Goal: Task Accomplishment & Management: Manage account settings

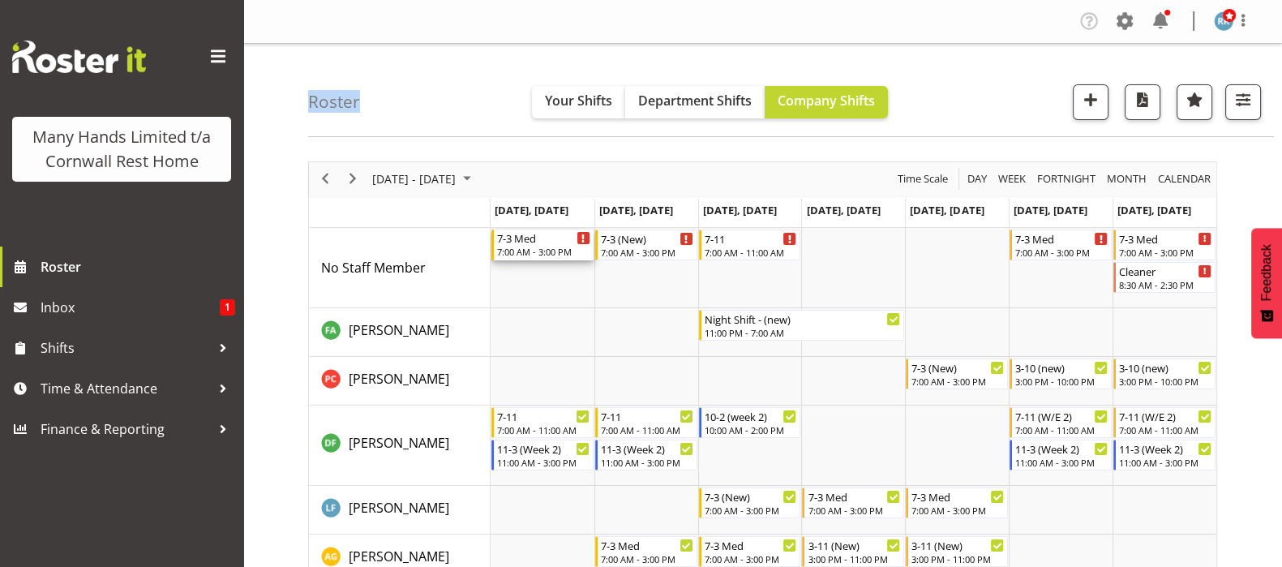
click at [530, 247] on div "7:00 AM - 3:00 PM" at bounding box center [543, 251] width 93 height 13
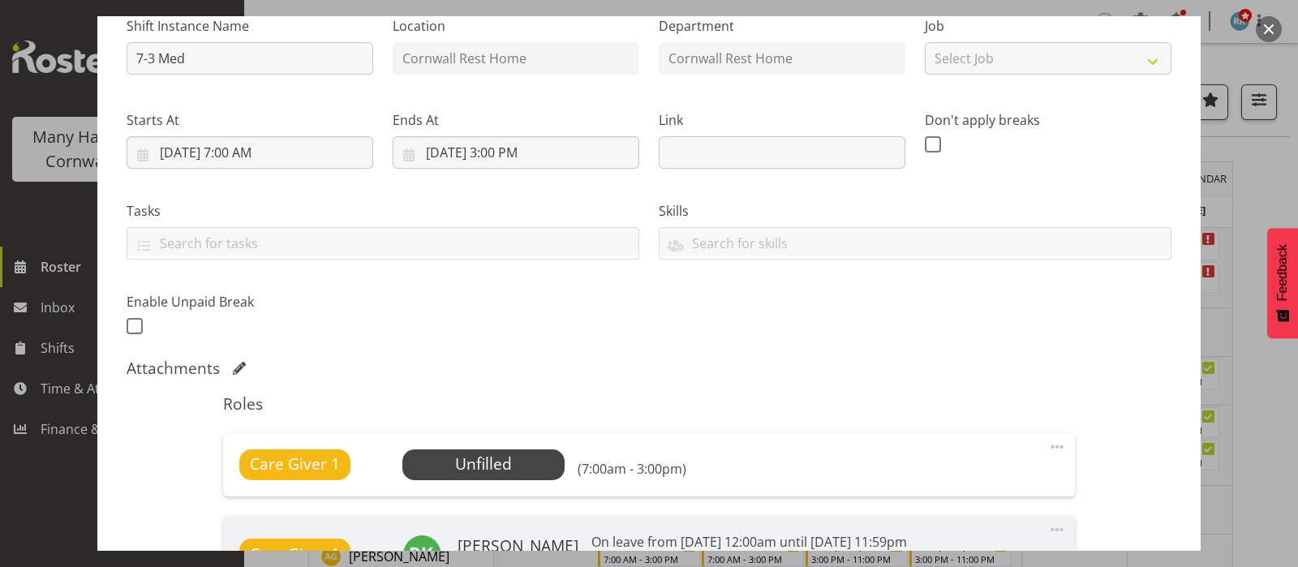
scroll to position [202, 0]
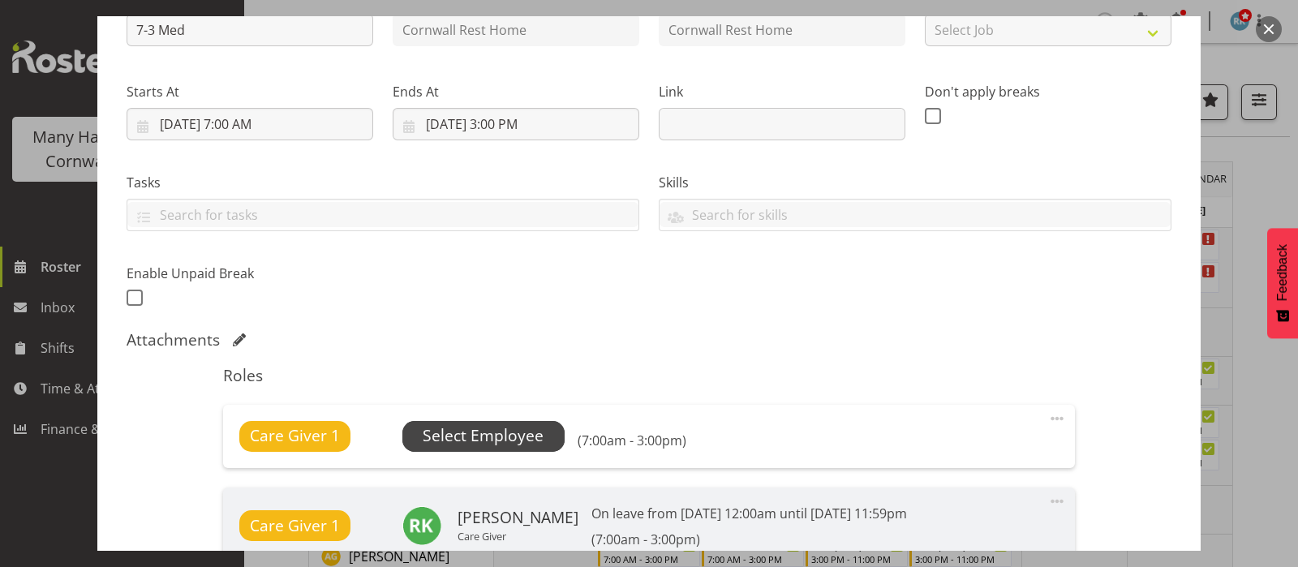
click at [491, 436] on span "Select Employee" at bounding box center [483, 436] width 121 height 24
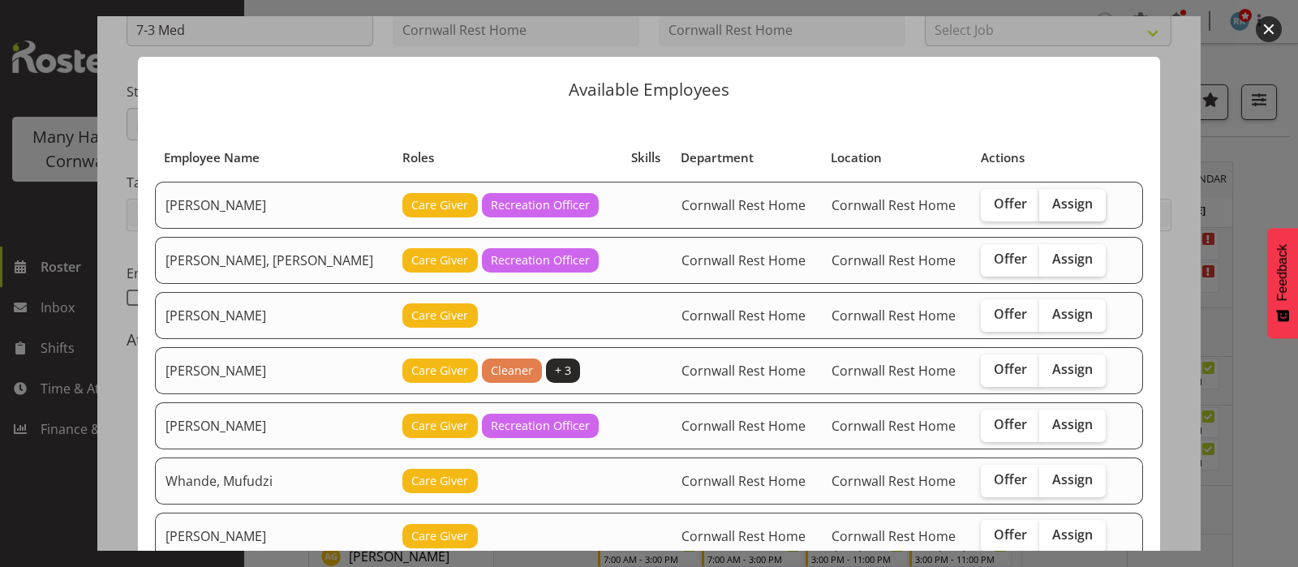
click at [1052, 204] on span "Assign" at bounding box center [1072, 203] width 41 height 16
click at [1041, 204] on input "Assign" at bounding box center [1044, 204] width 11 height 11
checkbox input "true"
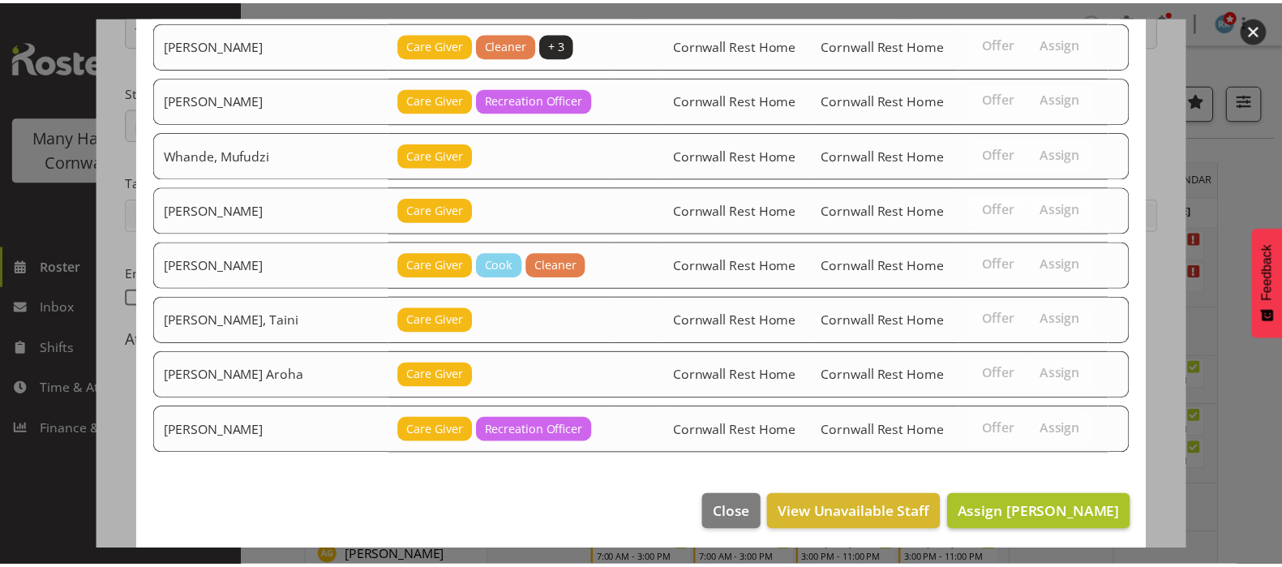
scroll to position [327, 0]
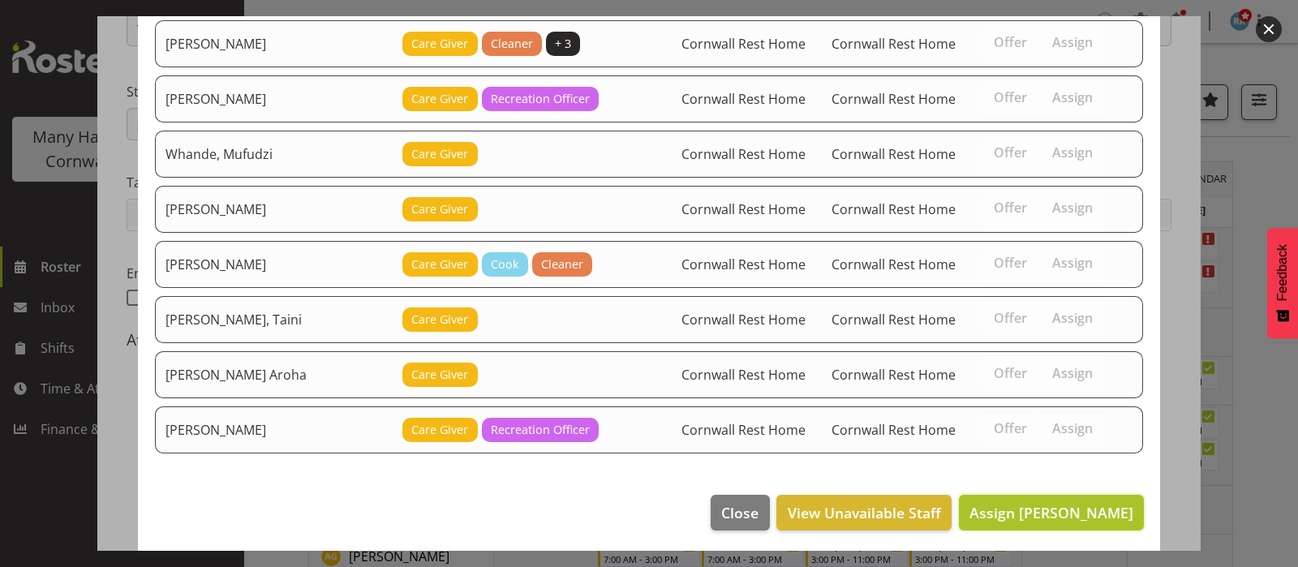
click at [1049, 496] on button "Assign [PERSON_NAME]" at bounding box center [1051, 513] width 185 height 36
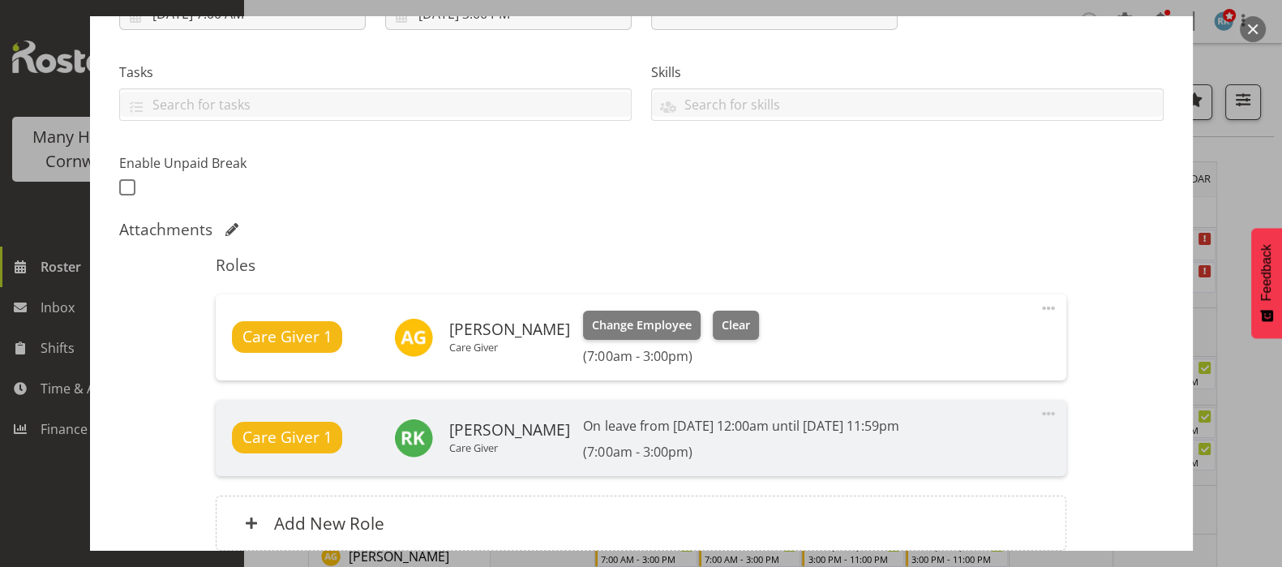
scroll to position [455, 0]
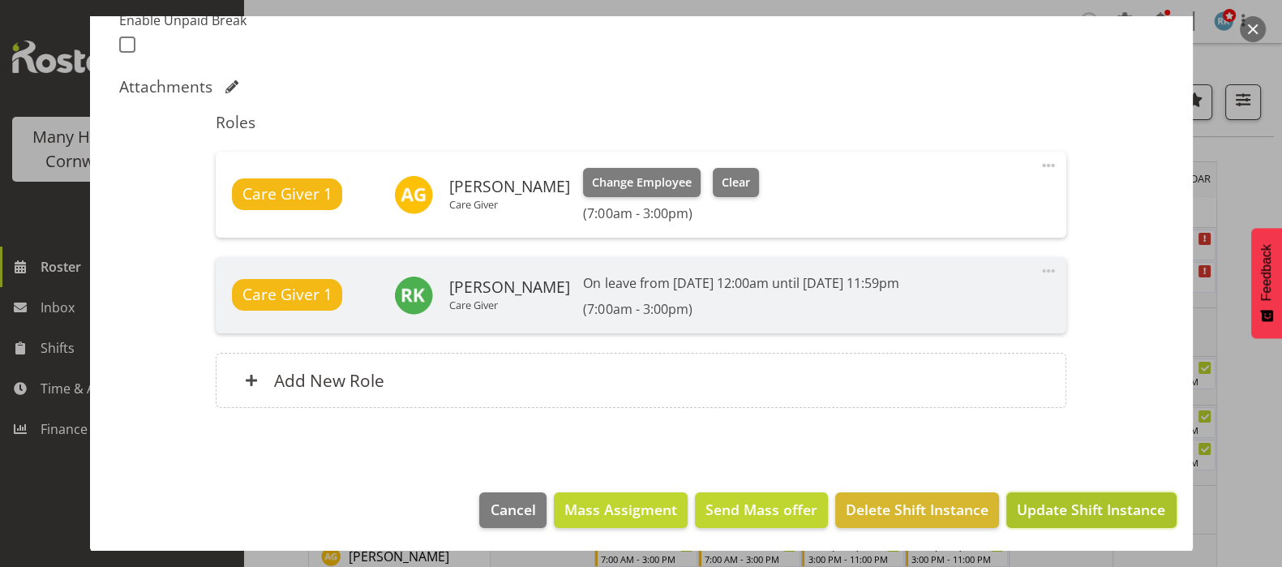
click at [1115, 508] on span "Update Shift Instance" at bounding box center [1091, 509] width 148 height 21
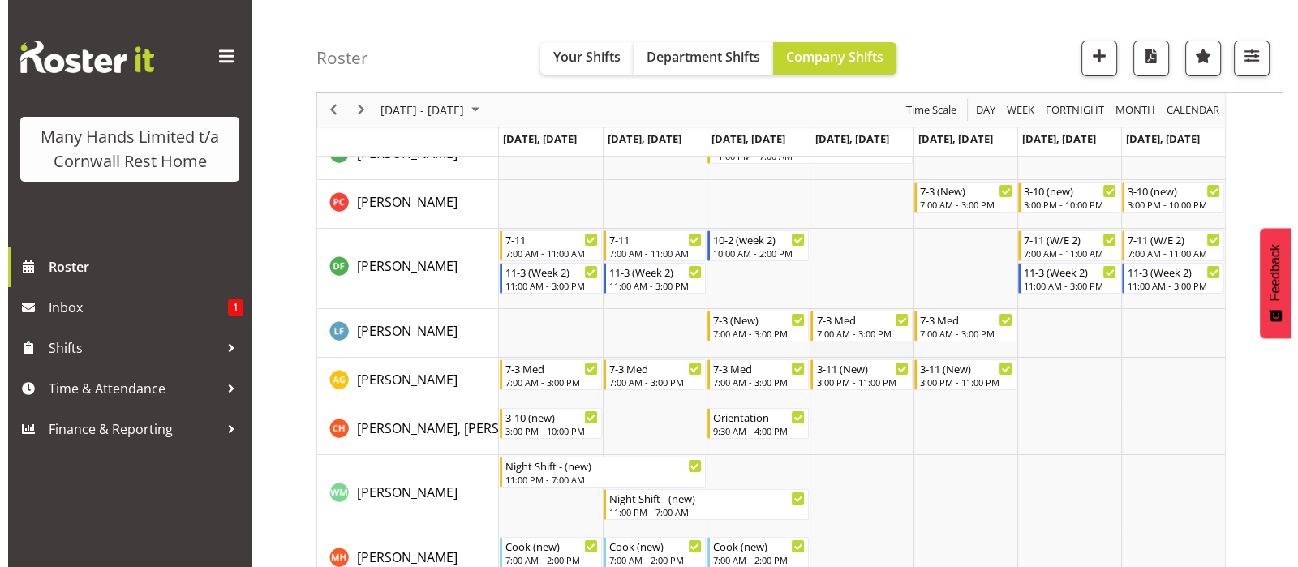
scroll to position [202, 0]
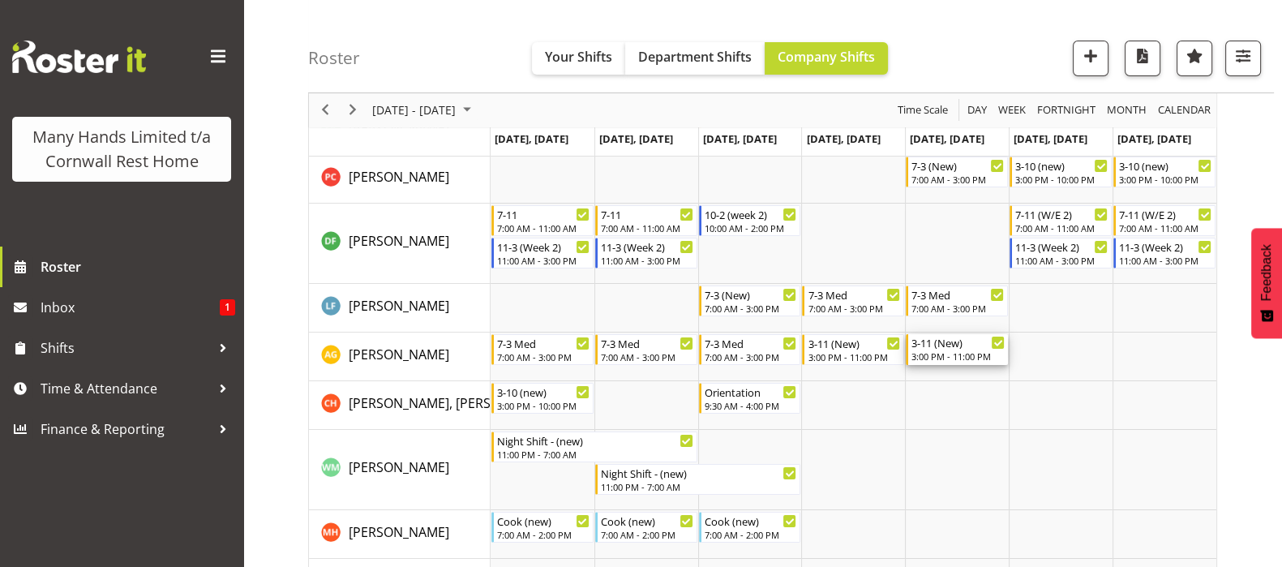
click at [945, 354] on div "3:00 PM - 11:00 PM" at bounding box center [958, 356] width 93 height 13
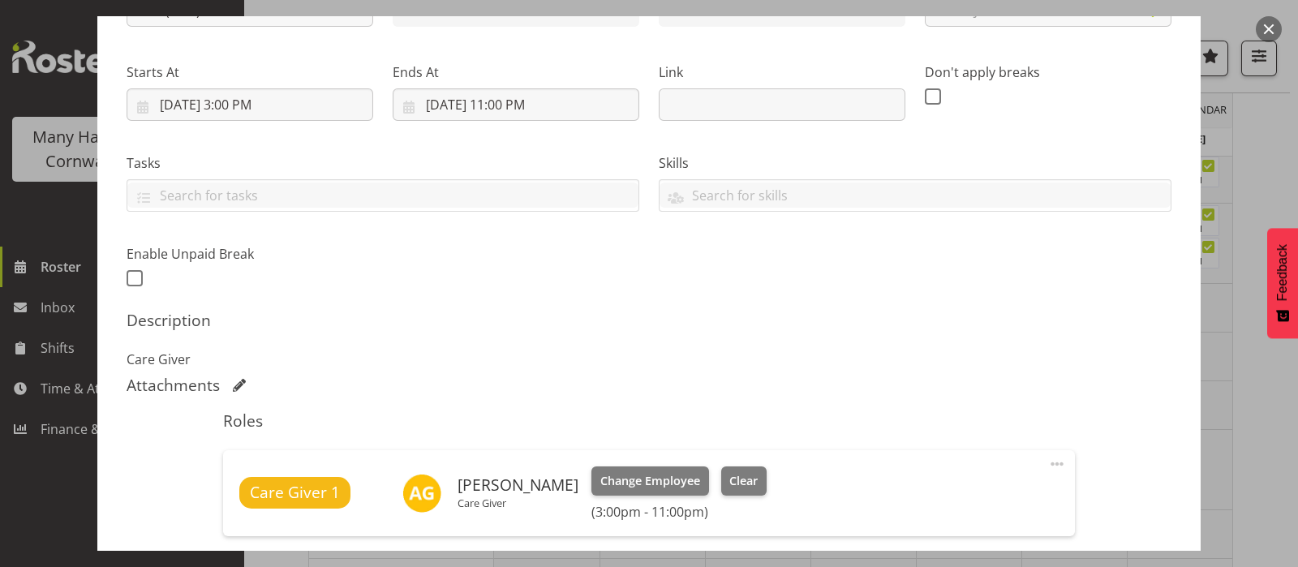
scroll to position [405, 0]
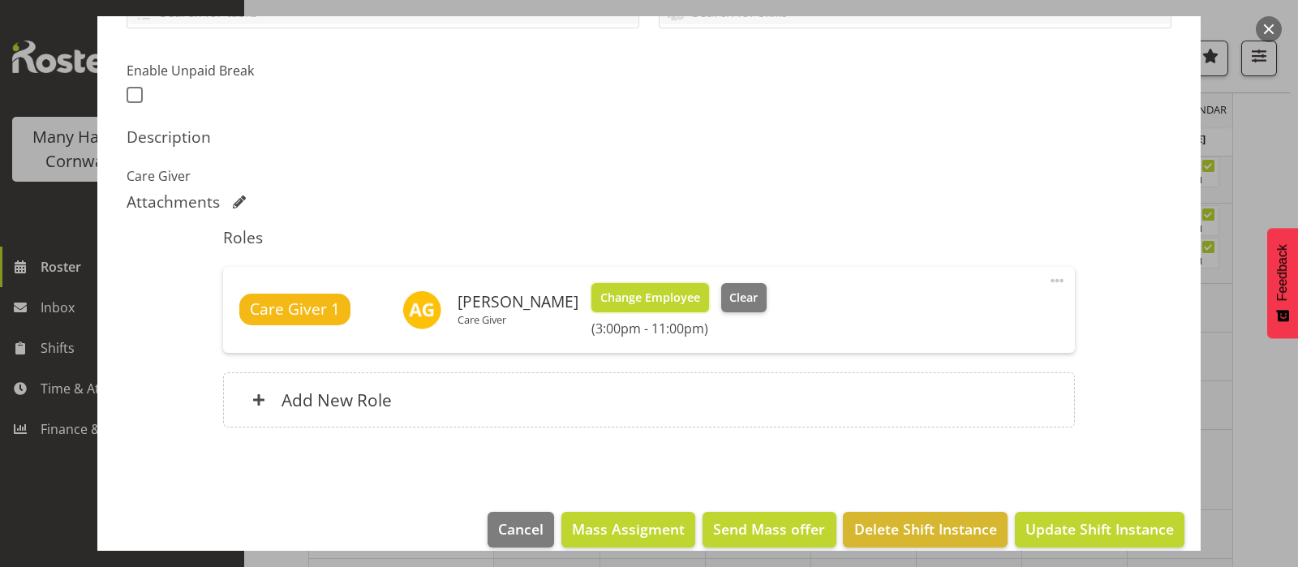
click at [642, 296] on span "Change Employee" at bounding box center [650, 298] width 100 height 18
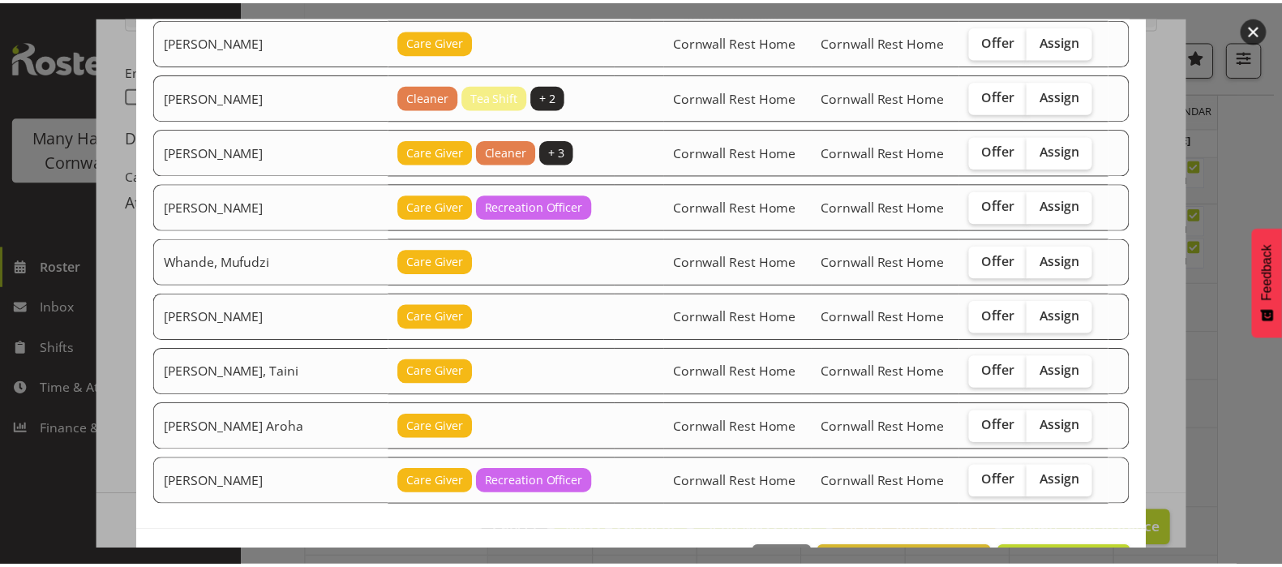
scroll to position [381, 0]
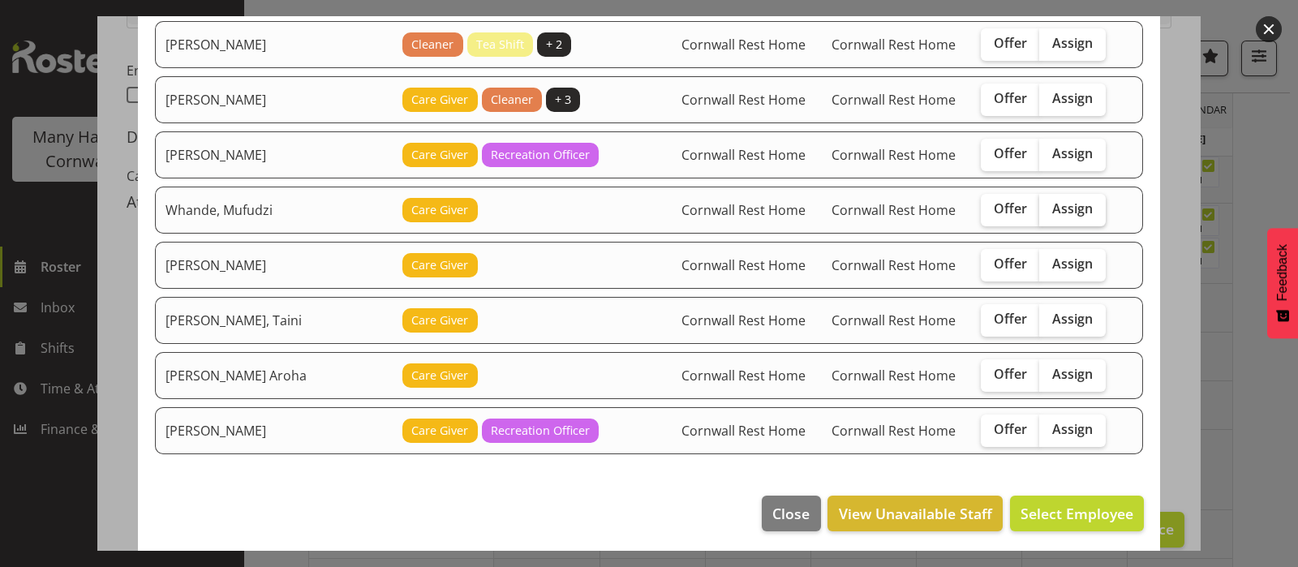
click at [1064, 206] on span "Assign" at bounding box center [1072, 208] width 41 height 16
click at [1049, 206] on input "Assign" at bounding box center [1044, 209] width 11 height 11
checkbox input "true"
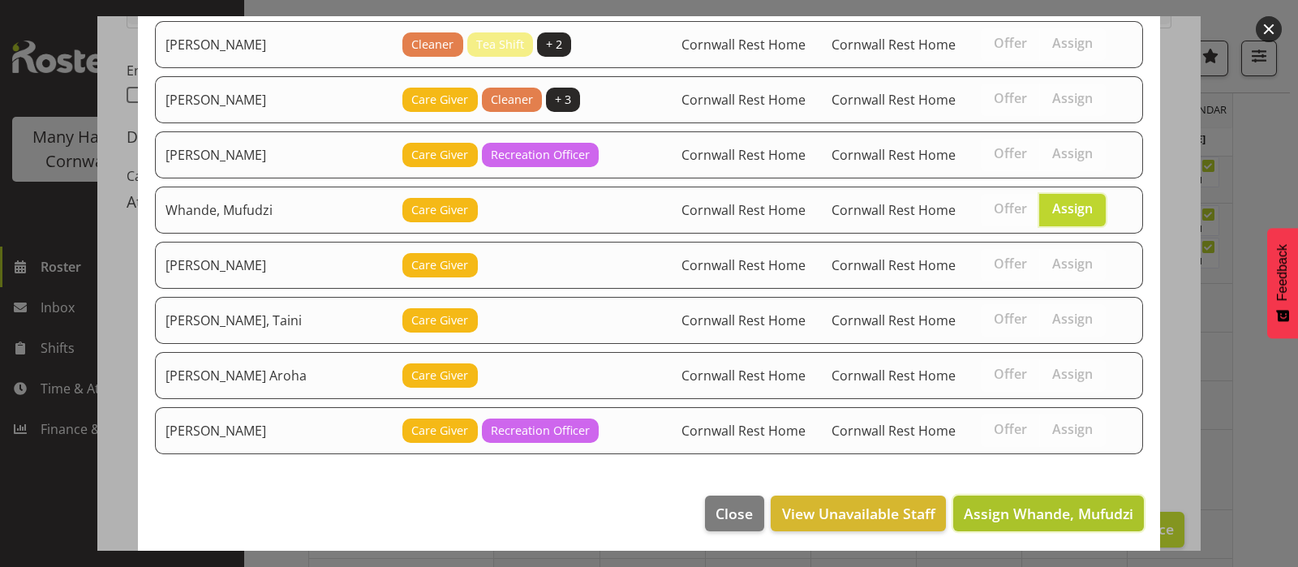
click at [1027, 508] on span "Assign Whande, Mufudzi" at bounding box center [1047, 513] width 169 height 19
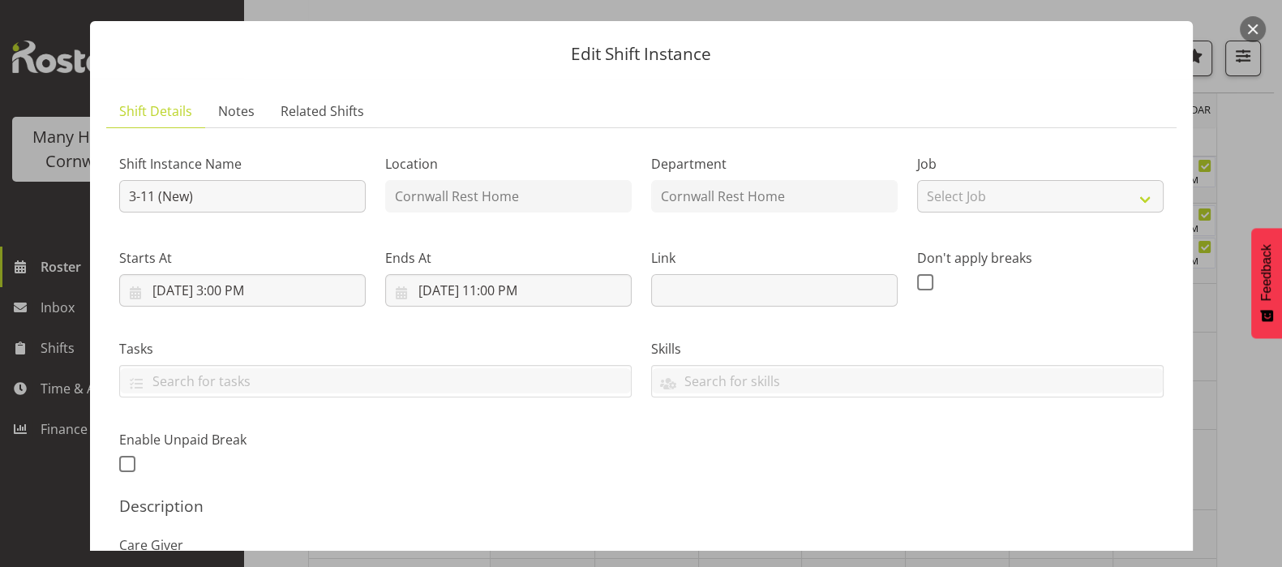
scroll to position [19, 0]
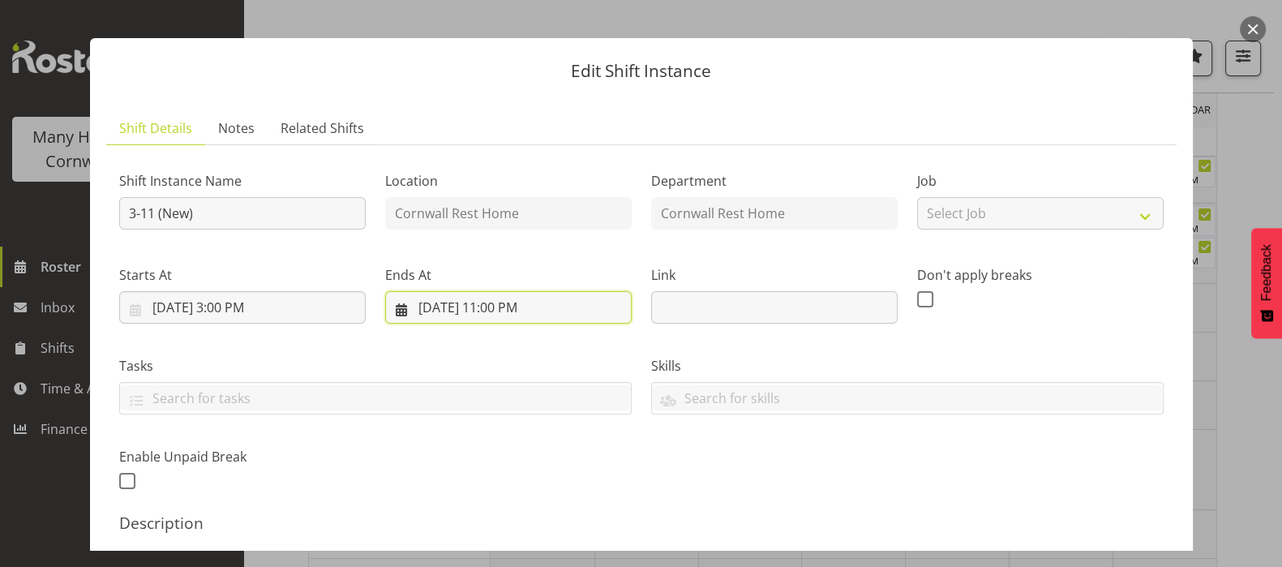
click at [500, 306] on input "[DATE] 11:00 PM" at bounding box center [508, 307] width 247 height 32
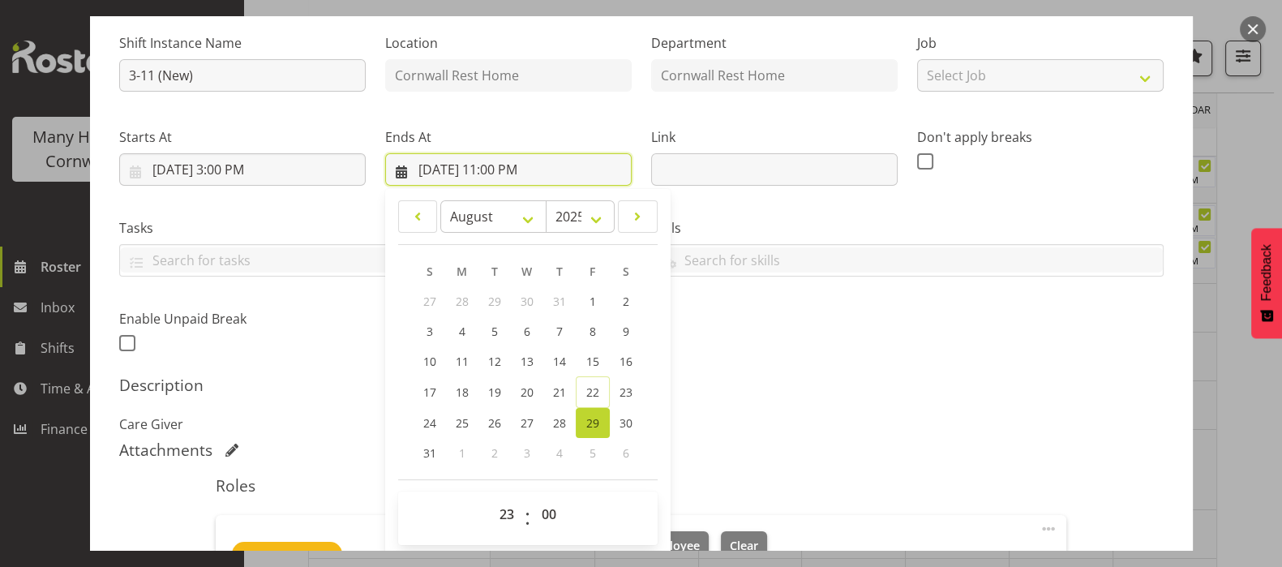
scroll to position [221, 0]
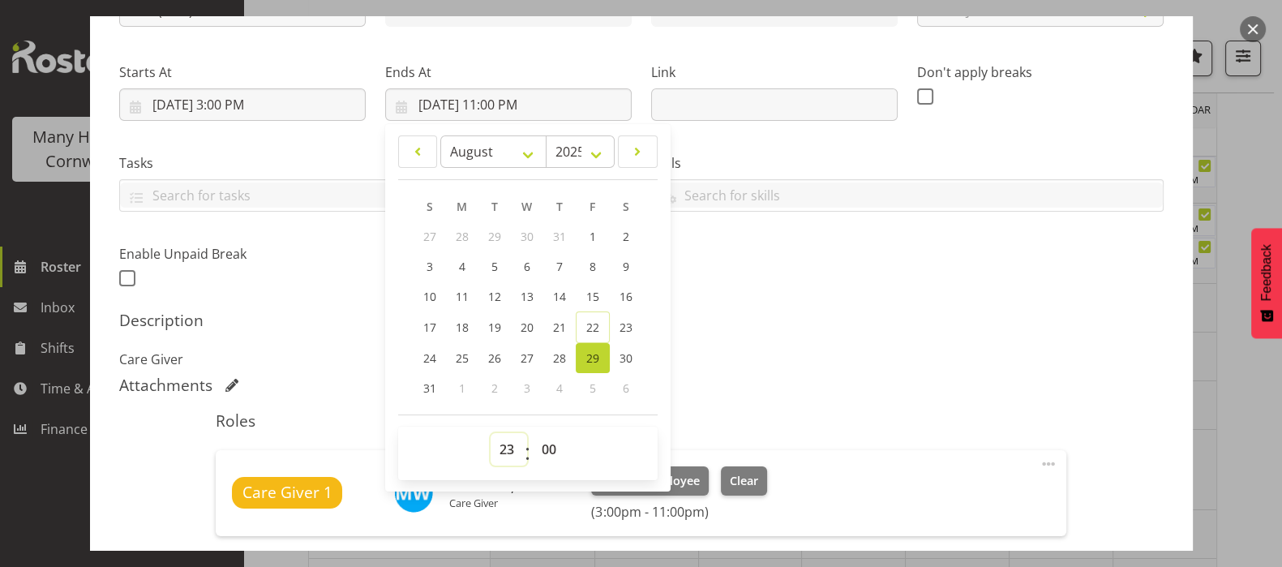
click at [505, 448] on select "00 01 02 03 04 05 06 07 08 09 10 11 12 13 14 15 16 17 18 19 20 21 22 23" at bounding box center [509, 449] width 36 height 32
select select "22"
click at [491, 433] on select "00 01 02 03 04 05 06 07 08 09 10 11 12 13 14 15 16 17 18 19 20 21 22 23" at bounding box center [509, 449] width 36 height 32
type input "[DATE] 10:00 PM"
click at [756, 314] on h5 "Description" at bounding box center [641, 320] width 1045 height 19
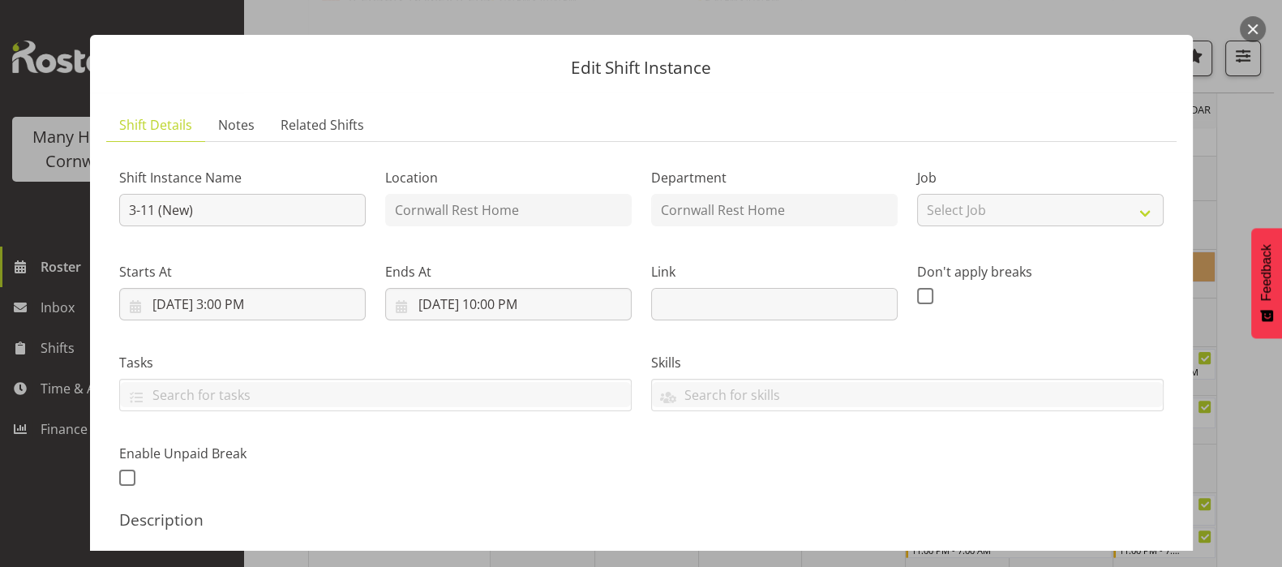
scroll to position [19, 0]
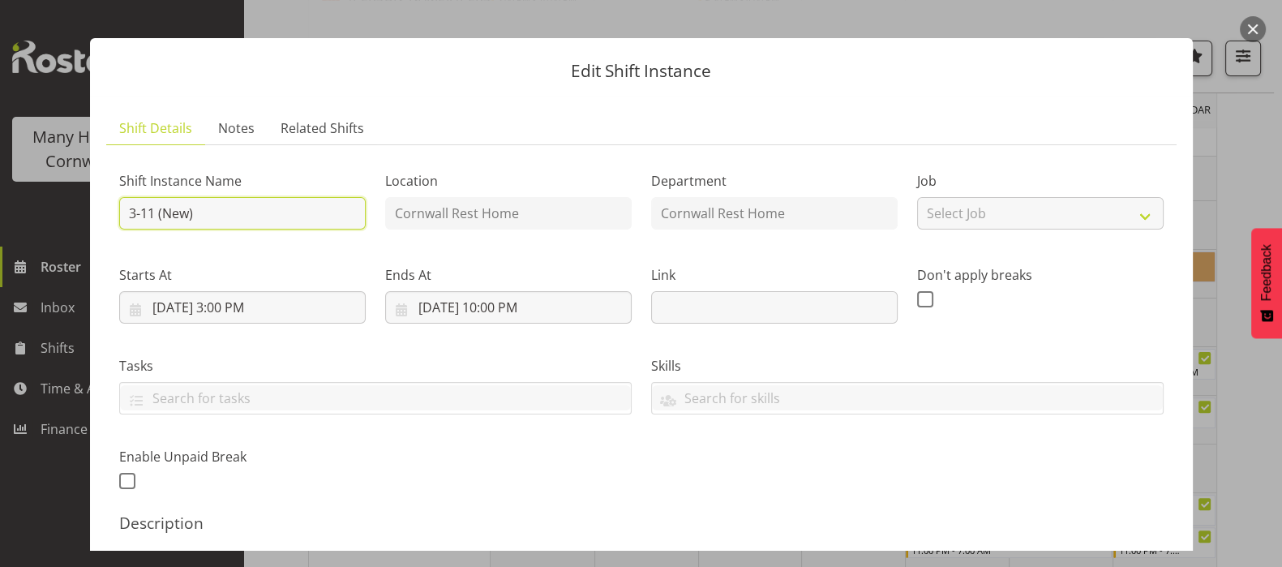
click at [155, 207] on input "3-11 (New)" at bounding box center [242, 213] width 247 height 32
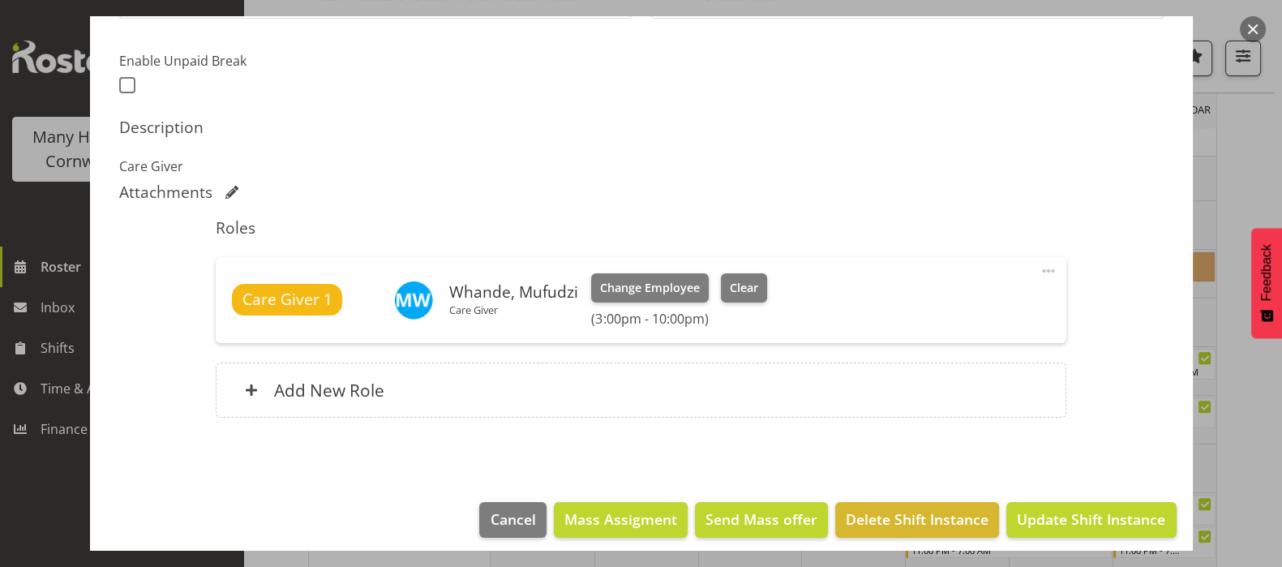
scroll to position [424, 0]
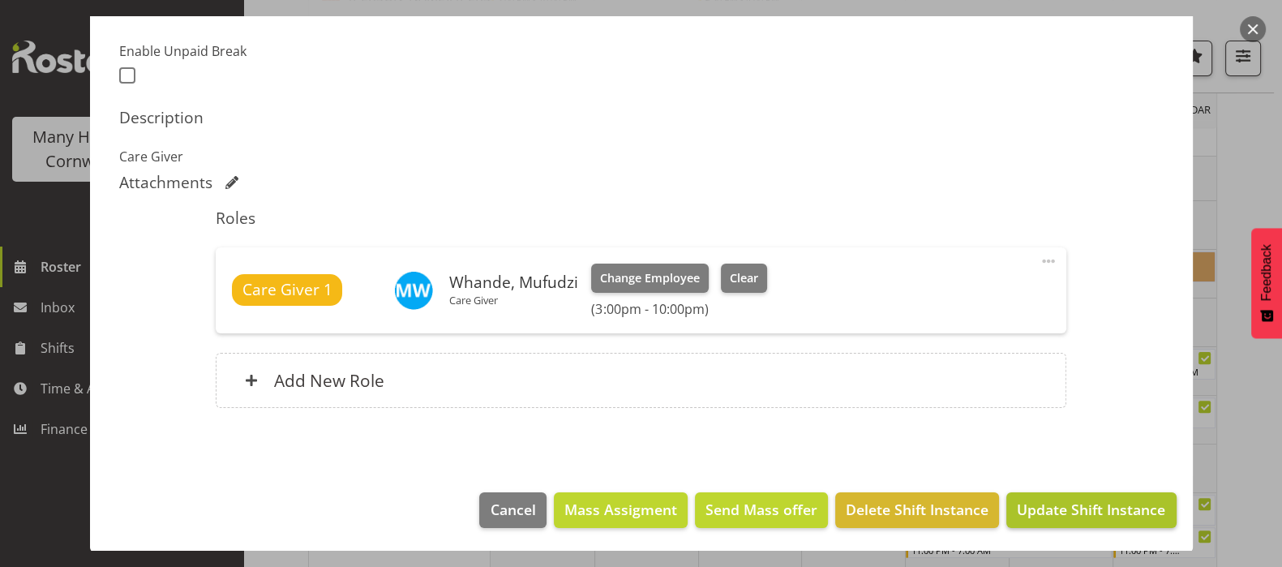
type input "3-10 (New)"
click at [1071, 508] on span "Update Shift Instance" at bounding box center [1091, 509] width 148 height 21
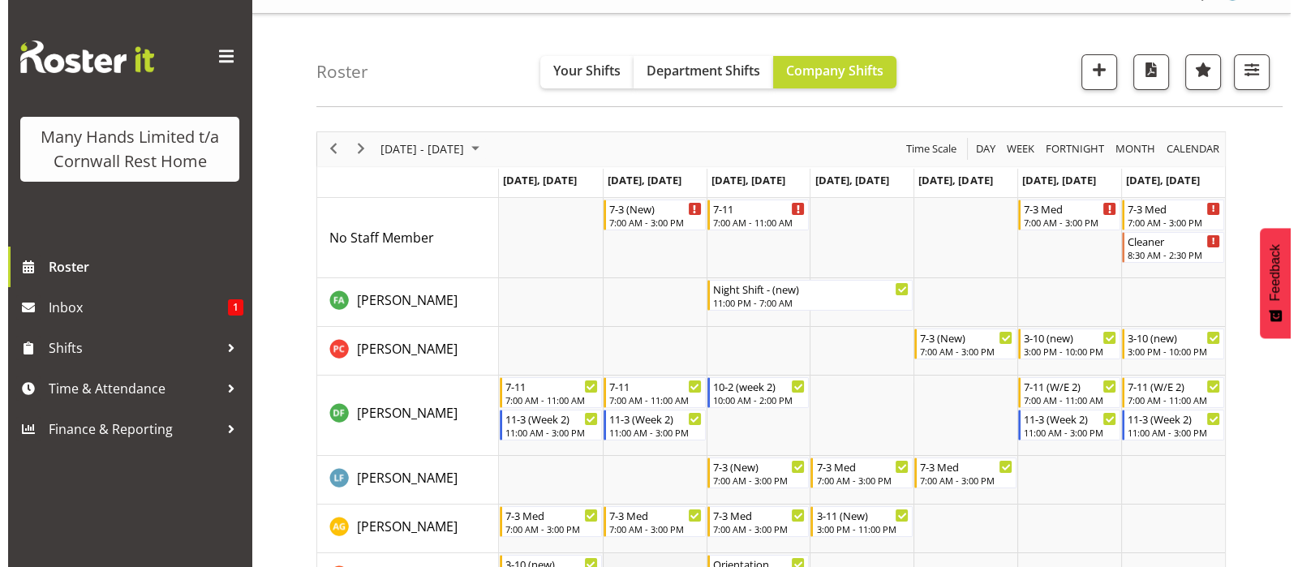
scroll to position [0, 0]
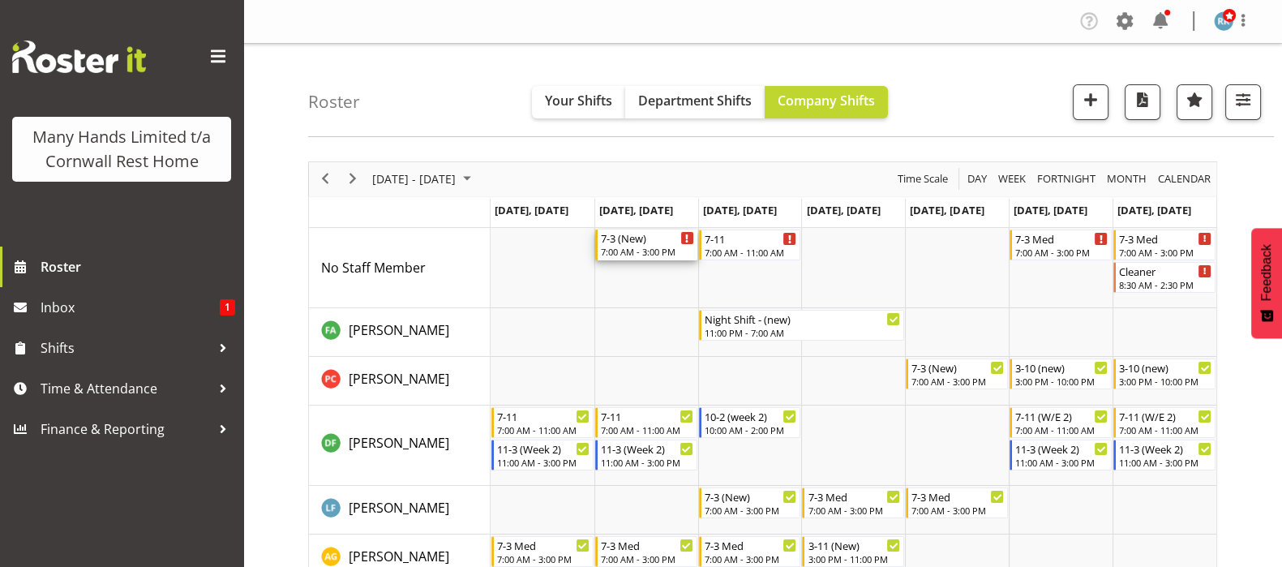
click at [633, 241] on div "7-3 (New)" at bounding box center [647, 238] width 93 height 16
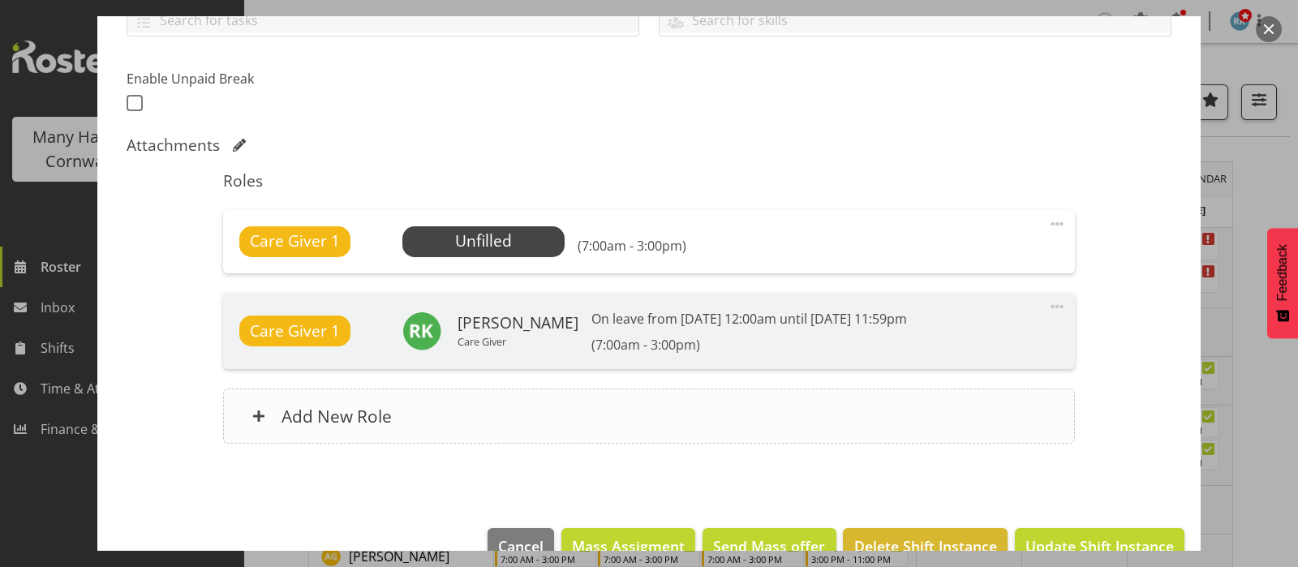
scroll to position [405, 0]
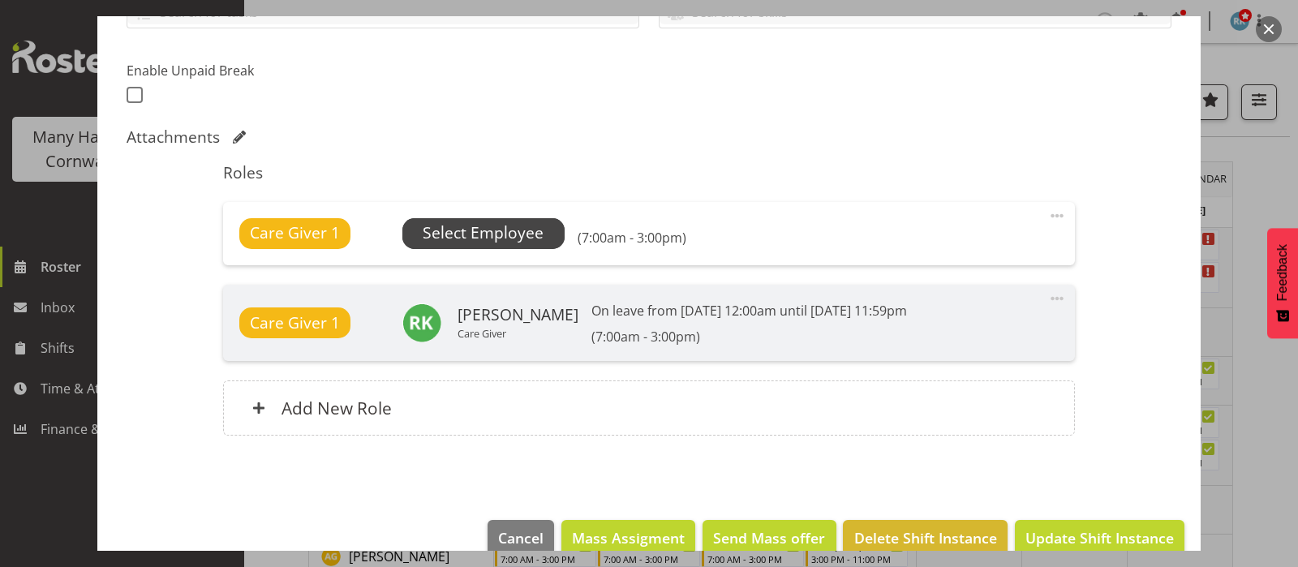
click at [478, 231] on span "Select Employee" at bounding box center [483, 233] width 121 height 24
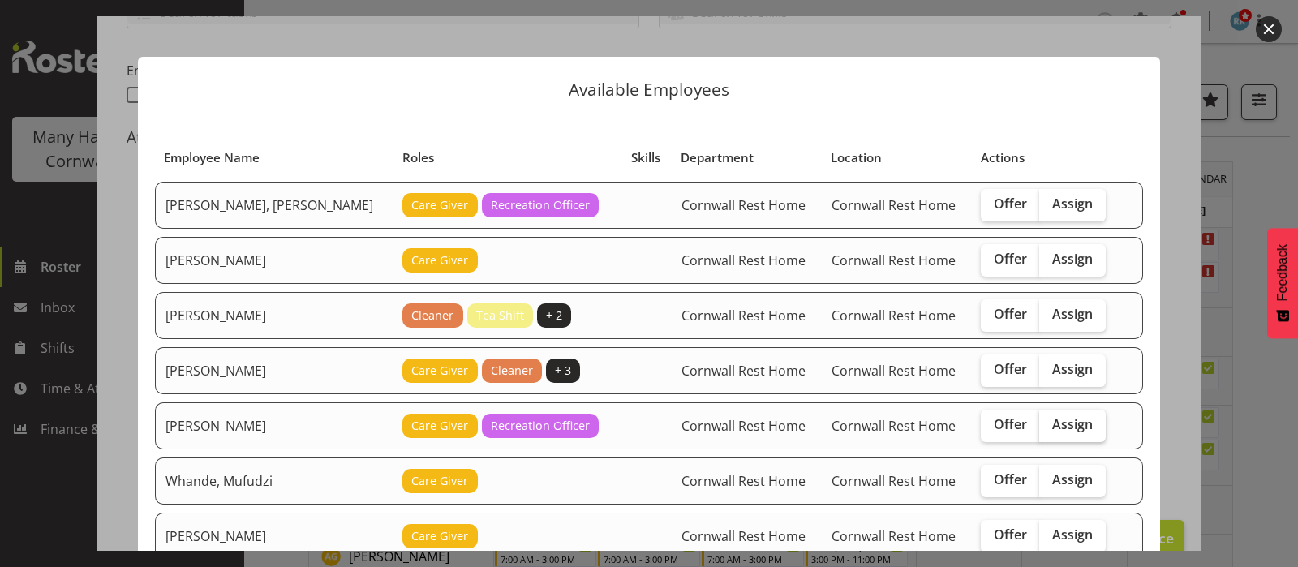
click at [1058, 423] on span "Assign" at bounding box center [1072, 424] width 41 height 16
click at [1049, 423] on input "Assign" at bounding box center [1044, 424] width 11 height 11
checkbox input "true"
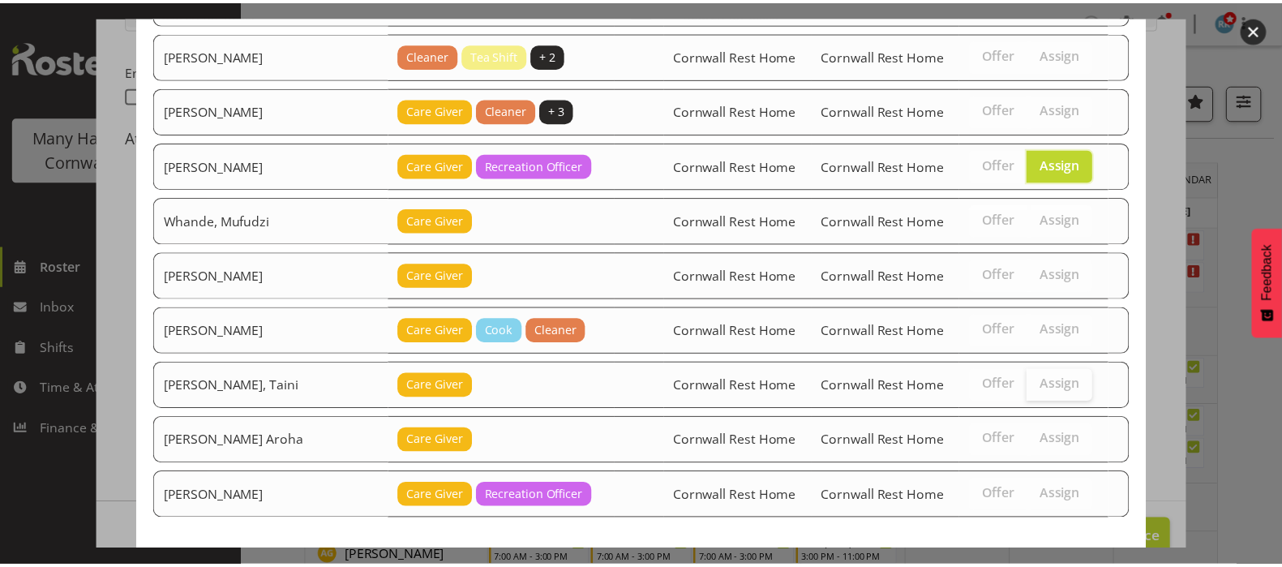
scroll to position [327, 0]
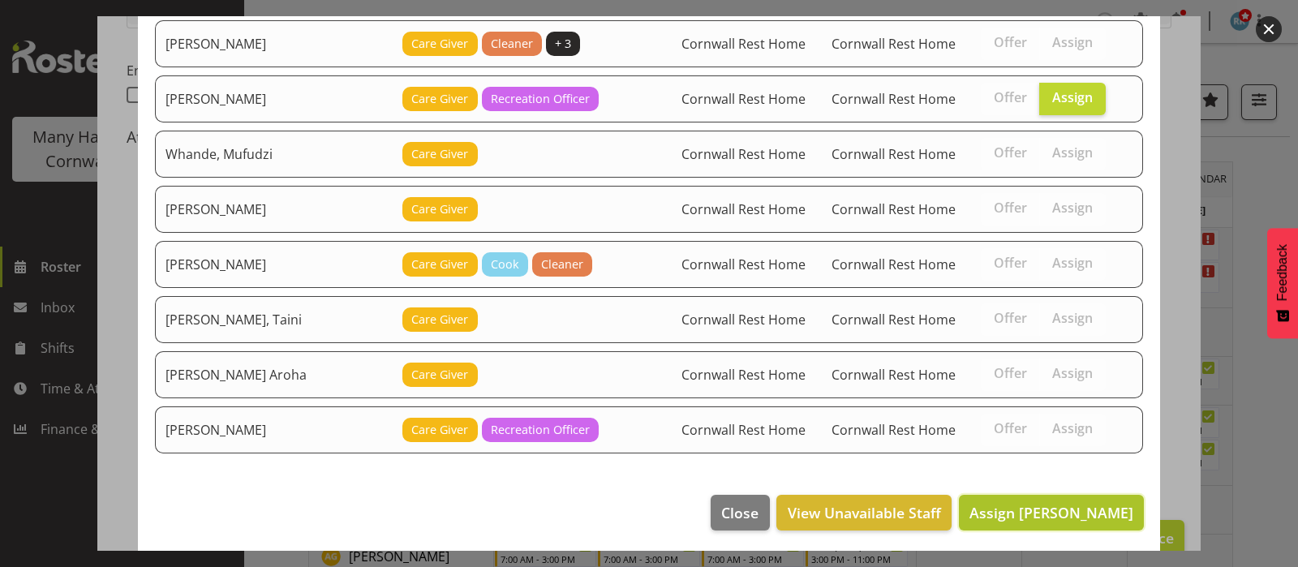
click at [1045, 503] on span "Assign [PERSON_NAME]" at bounding box center [1051, 512] width 164 height 19
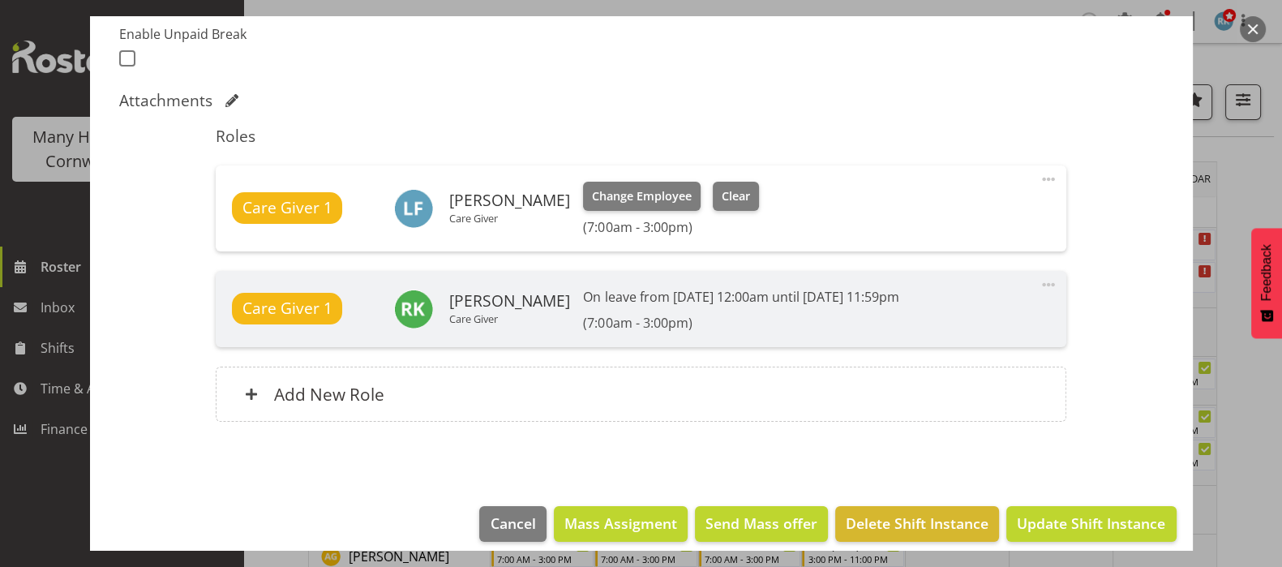
scroll to position [455, 0]
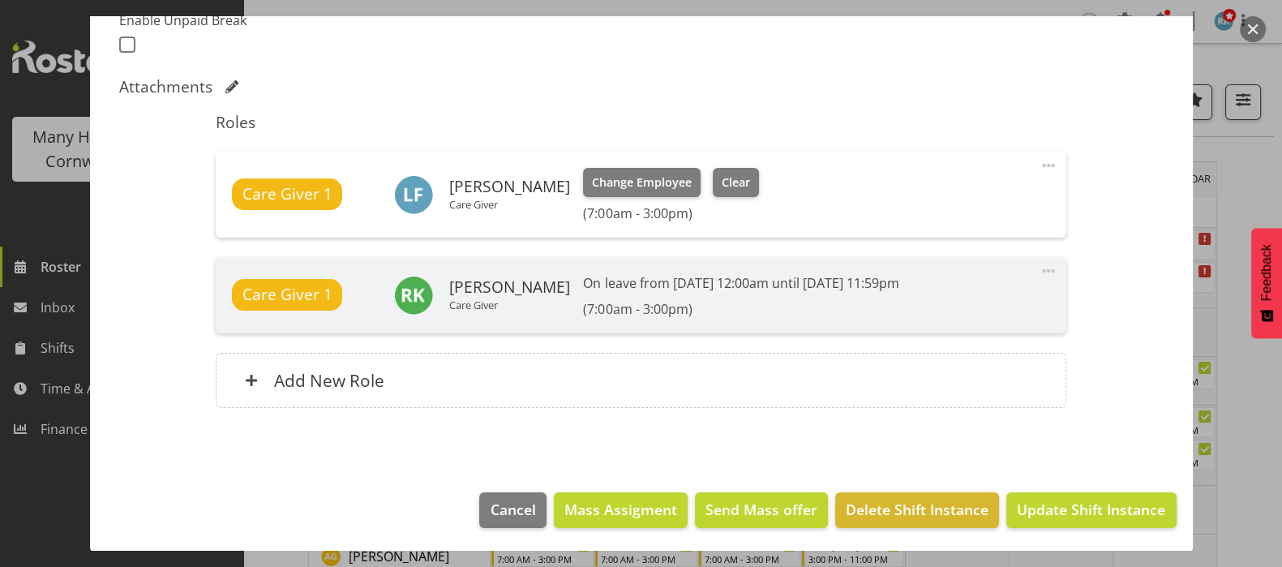
click at [1111, 527] on footer "Cancel Mass Assigment Send Mass offer Delete Shift Instance Update Shift Instan…" at bounding box center [641, 514] width 1103 height 76
click at [1048, 504] on span "Update Shift Instance" at bounding box center [1091, 509] width 148 height 21
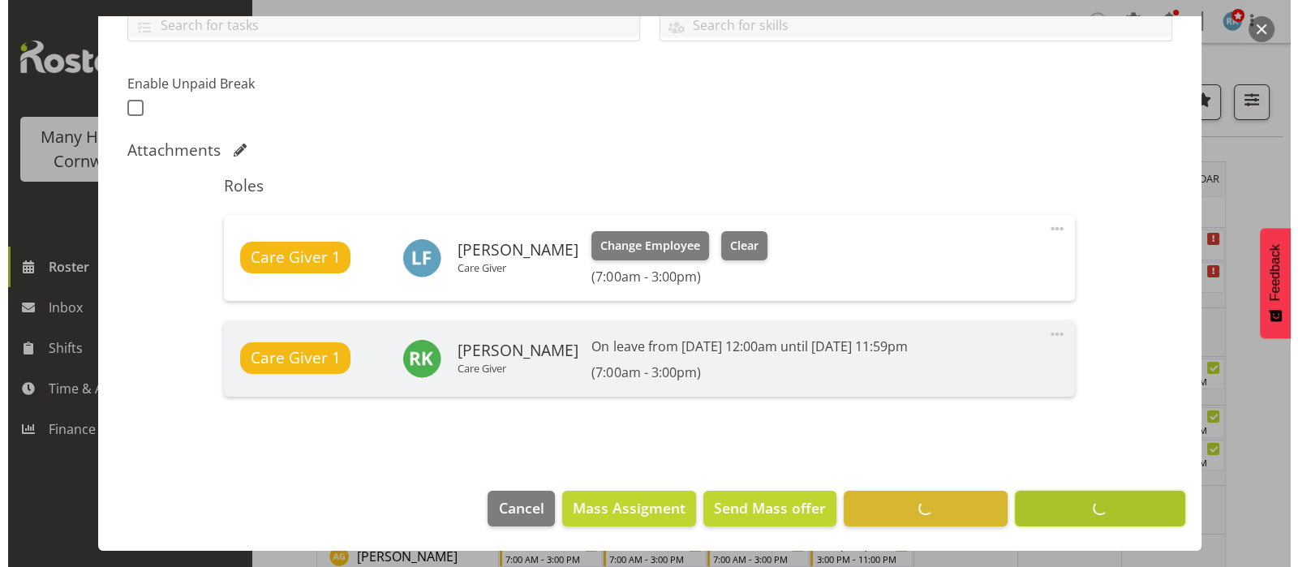
scroll to position [390, 0]
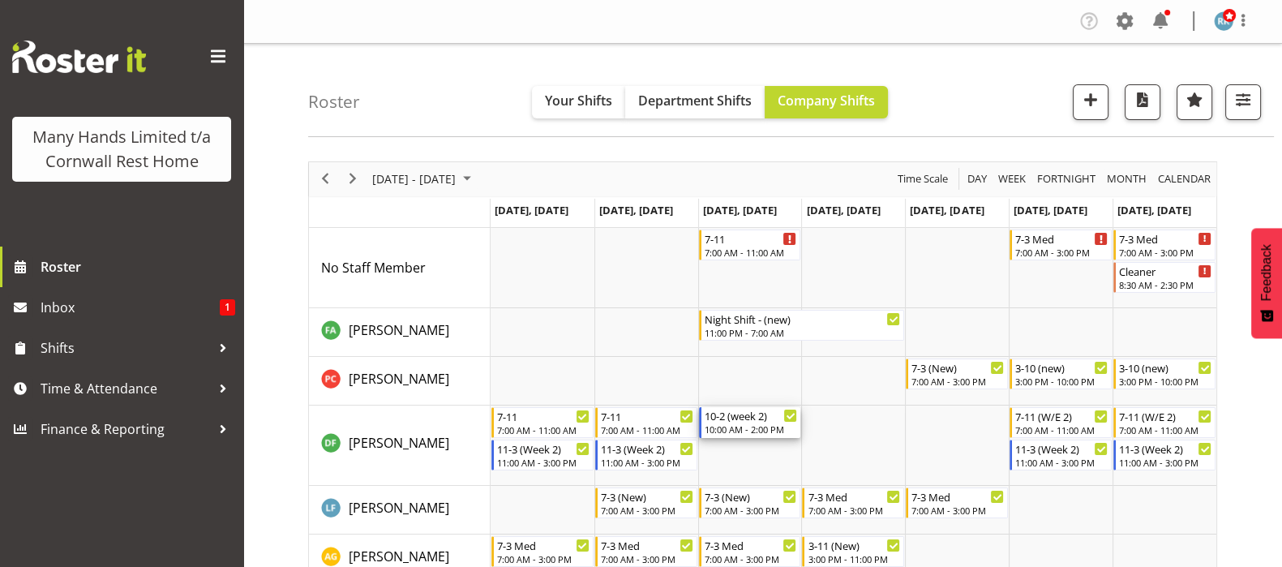
click at [723, 423] on div "10-2 (week 2) 10:00 AM - 2:00 PM" at bounding box center [751, 422] width 93 height 31
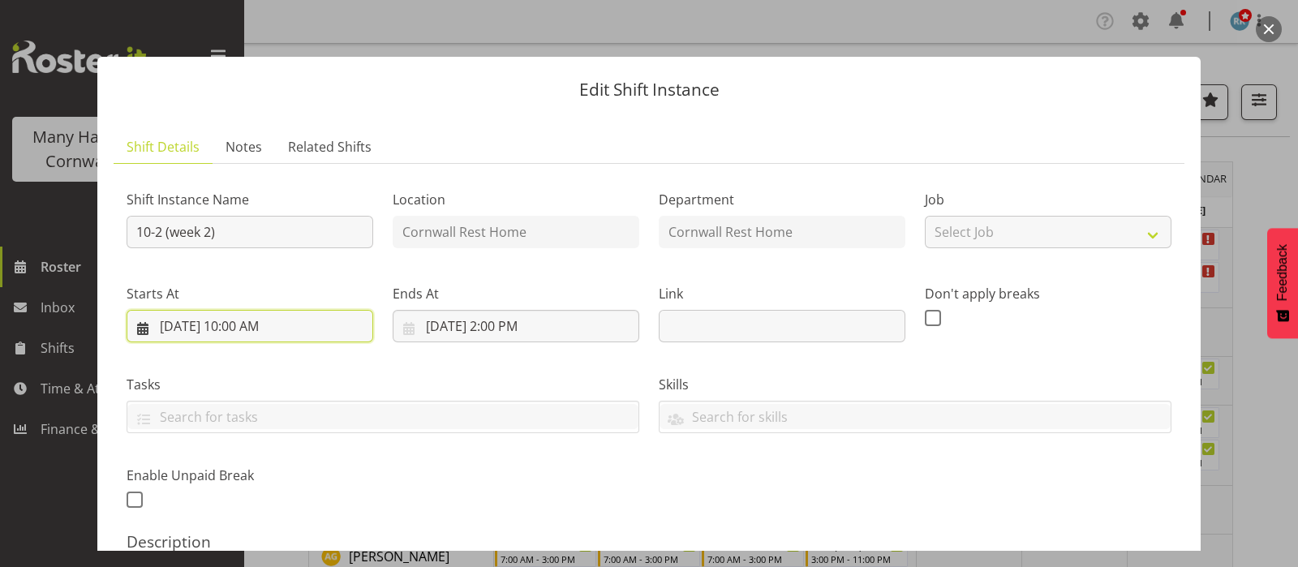
click at [237, 328] on input "[DATE] 10:00 AM" at bounding box center [250, 326] width 247 height 32
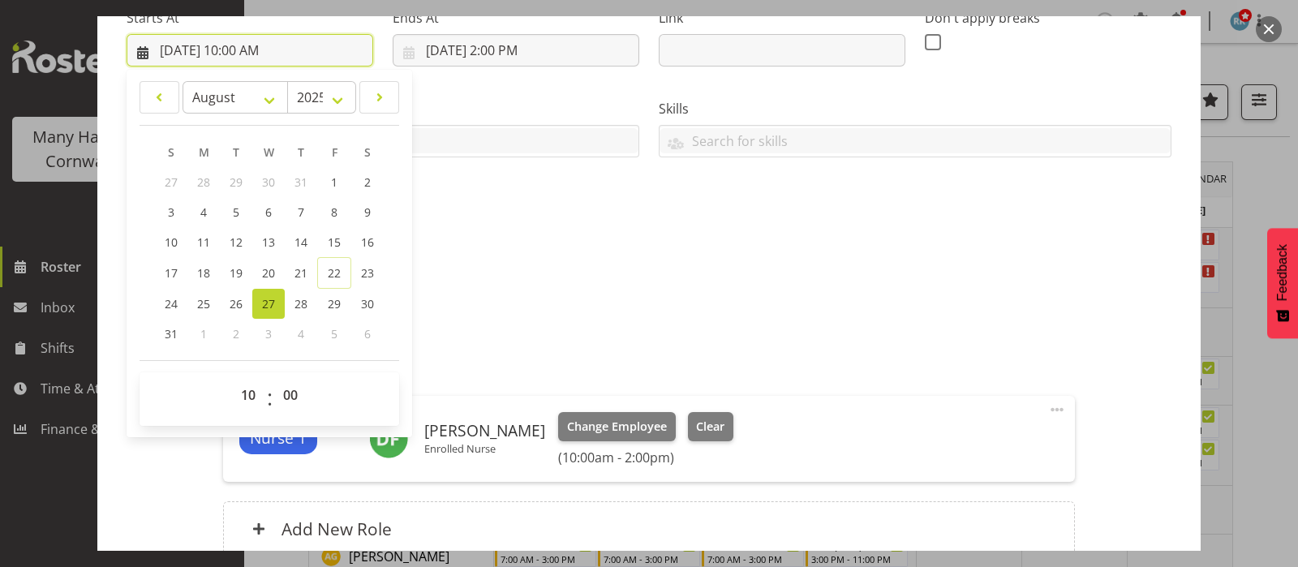
scroll to position [304, 0]
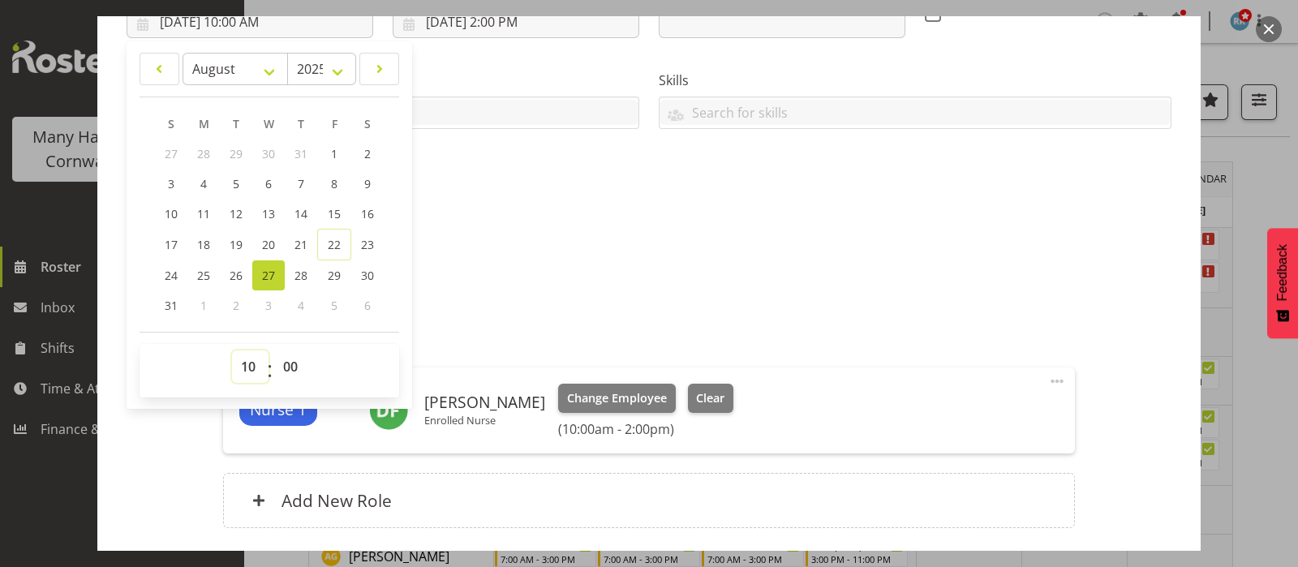
click at [247, 367] on select "00 01 02 03 04 05 06 07 08 09 10 11 12 13 14 15 16 17 18 19 20 21 22 23" at bounding box center [250, 366] width 36 height 32
select select "11"
click at [232, 350] on select "00 01 02 03 04 05 06 07 08 09 10 11 12 13 14 15 16 17 18 19 20 21 22 23" at bounding box center [250, 366] width 36 height 32
type input "[DATE] 11:00 AM"
click at [597, 254] on div "Description Enrolled Nurse" at bounding box center [649, 257] width 1045 height 58
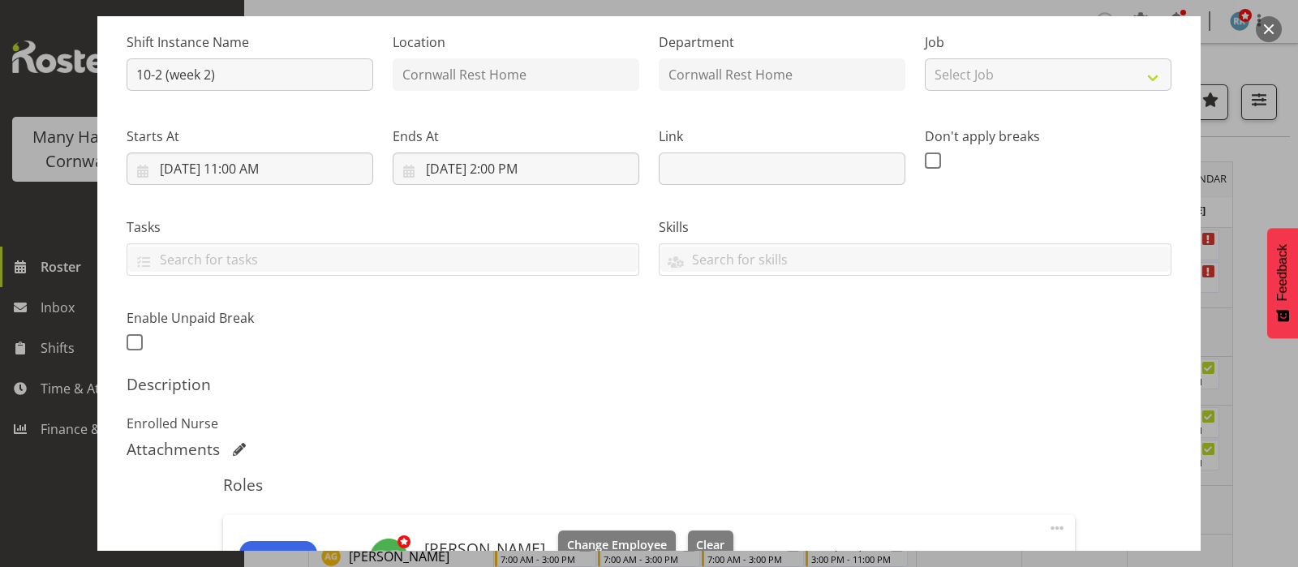
scroll to position [101, 0]
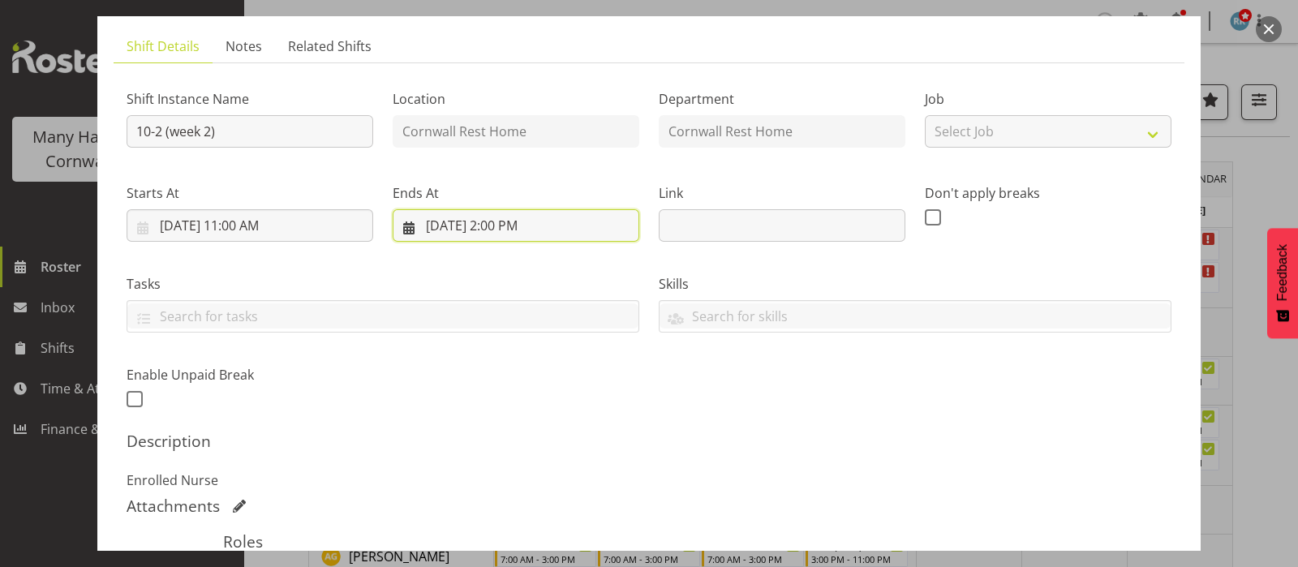
click at [496, 224] on input "[DATE] 2:00 PM" at bounding box center [516, 225] width 247 height 32
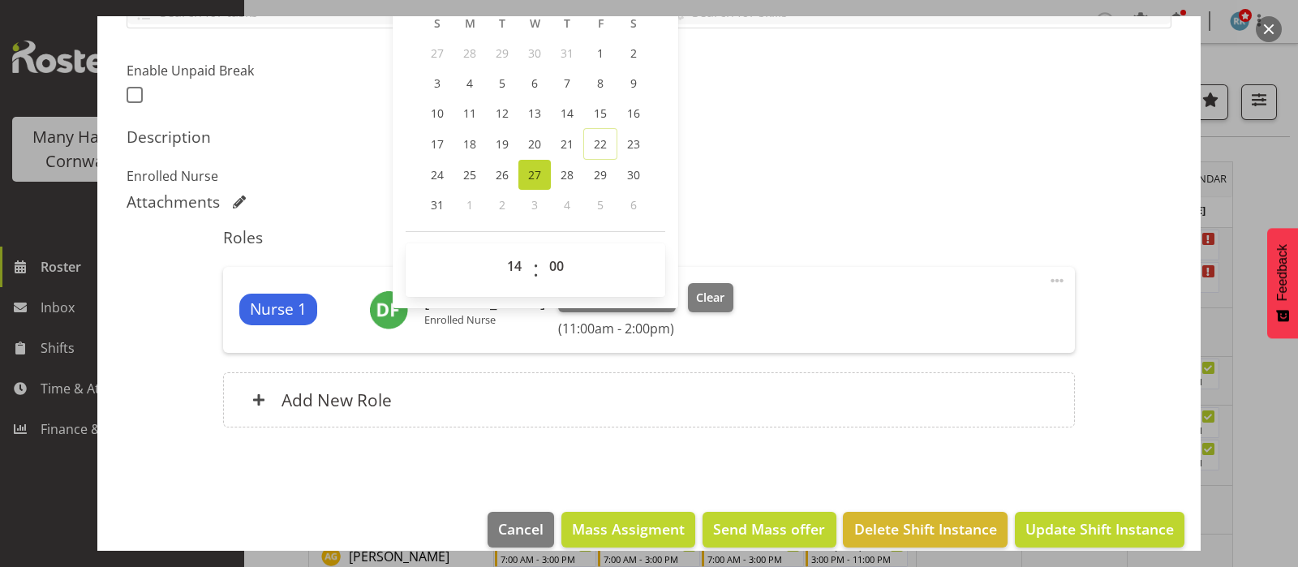
scroll to position [405, 0]
click at [515, 268] on select "00 01 02 03 04 05 06 07 08 09 10 11 12 13 14 15 16 17 18 19 20 21 22 23" at bounding box center [516, 266] width 36 height 32
select select "15"
click at [498, 250] on select "00 01 02 03 04 05 06 07 08 09 10 11 12 13 14 15 16 17 18 19 20 21 22 23" at bounding box center [516, 266] width 36 height 32
type input "[DATE] 3:00 PM"
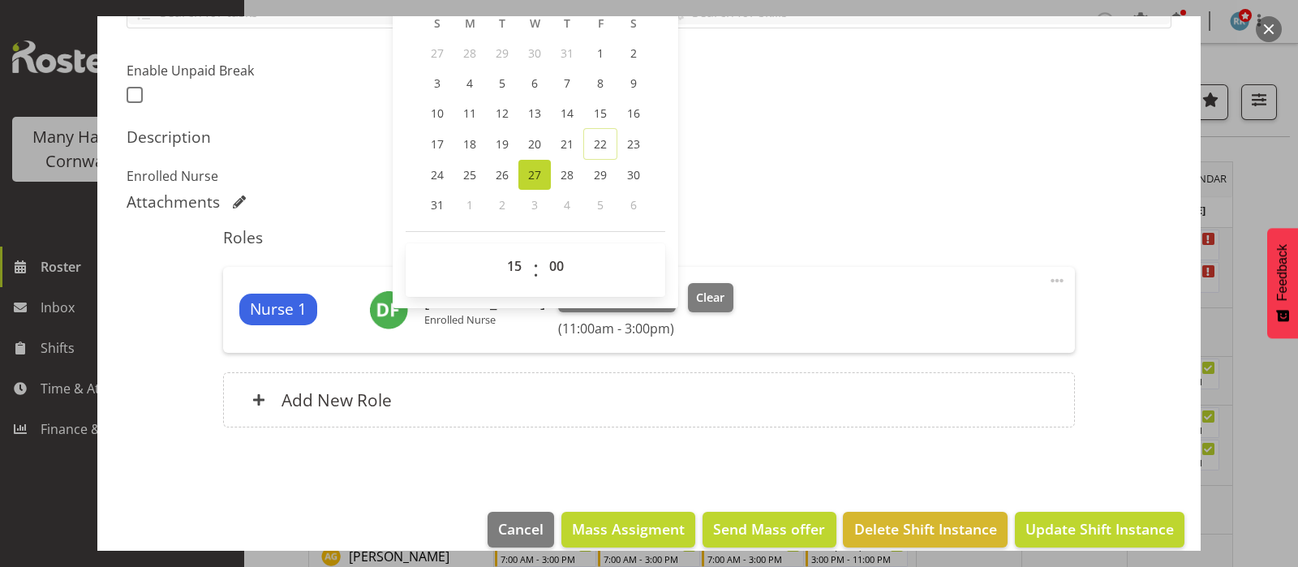
click at [831, 180] on p "Enrolled Nurse" at bounding box center [649, 175] width 1045 height 19
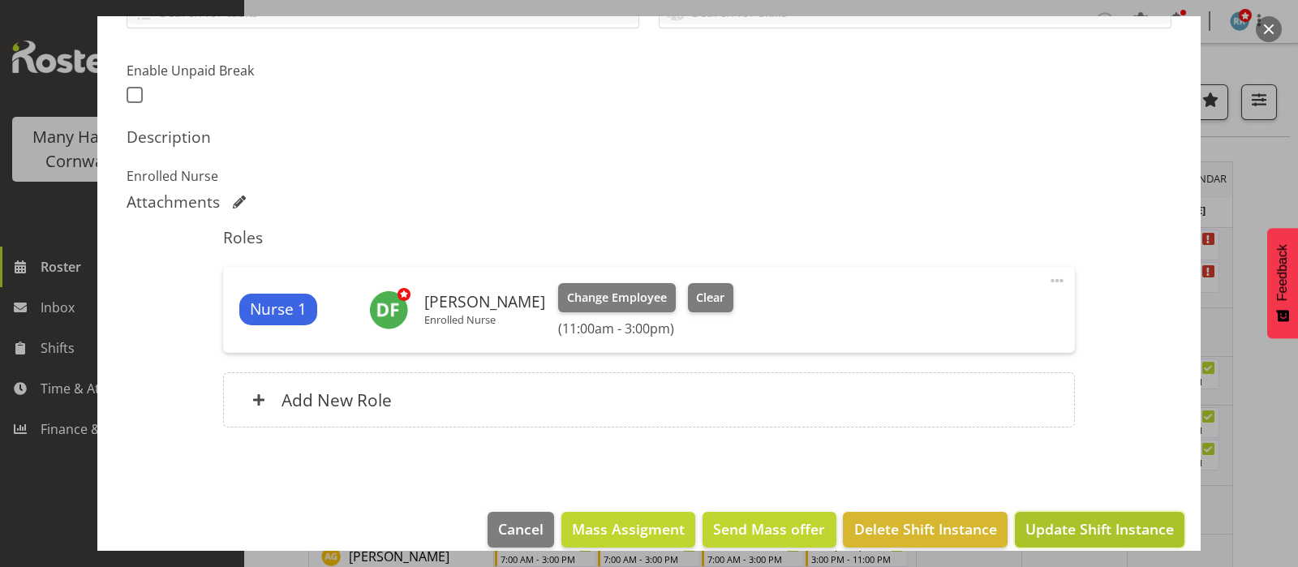
click at [1083, 518] on span "Update Shift Instance" at bounding box center [1099, 528] width 148 height 21
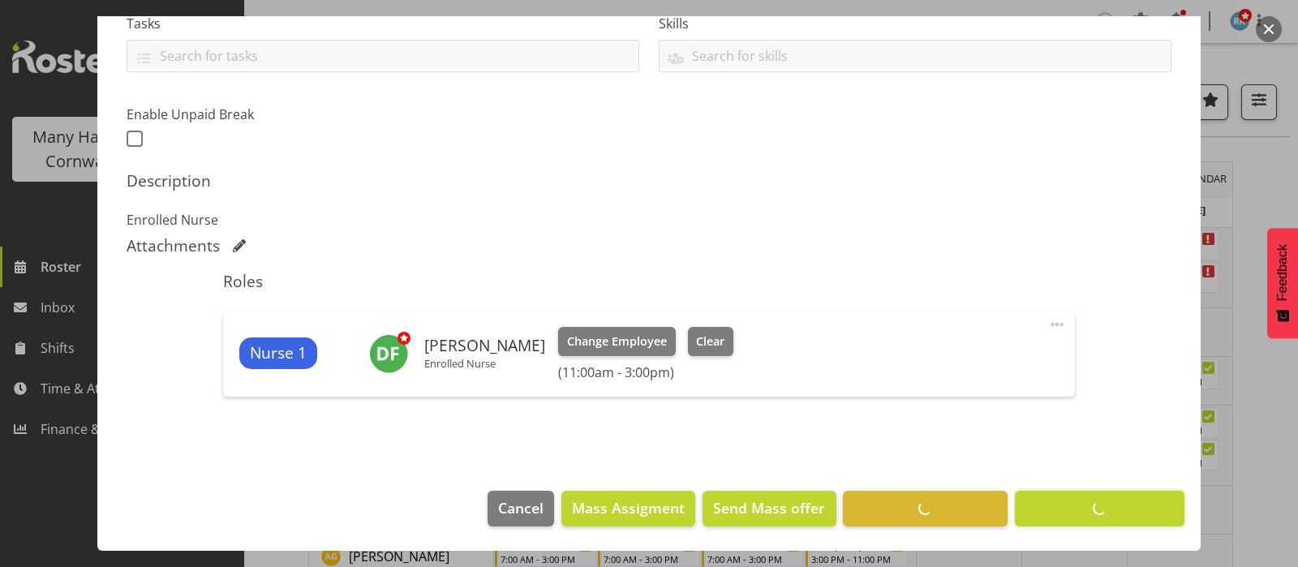
scroll to position [360, 0]
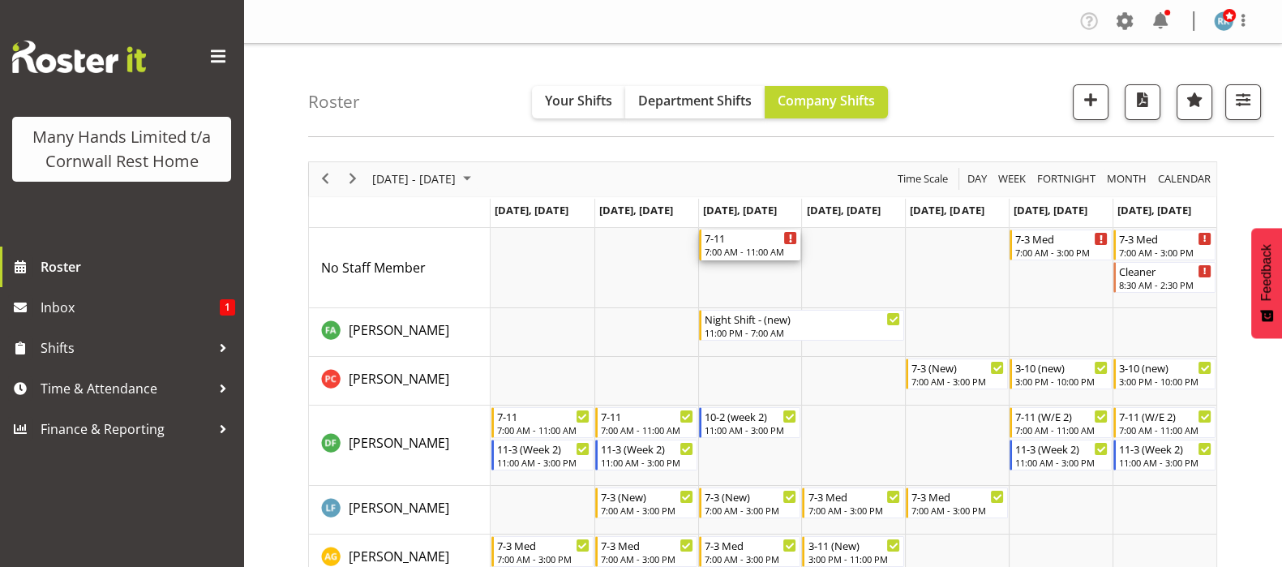
click at [732, 246] on div "7:00 AM - 11:00 AM" at bounding box center [751, 251] width 93 height 13
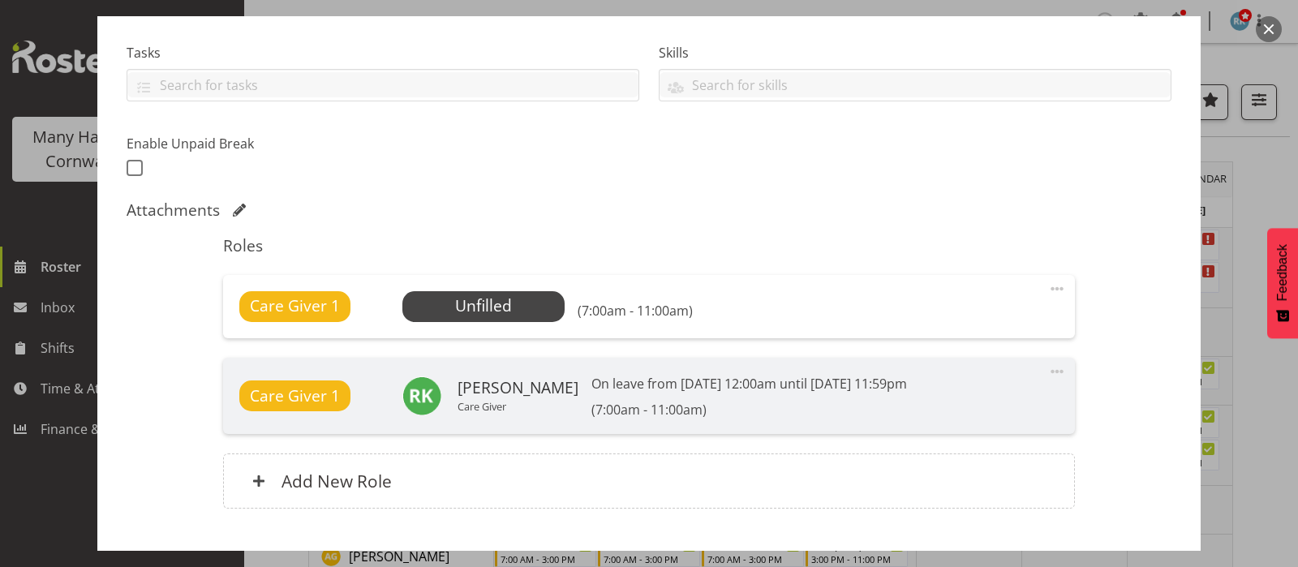
scroll to position [405, 0]
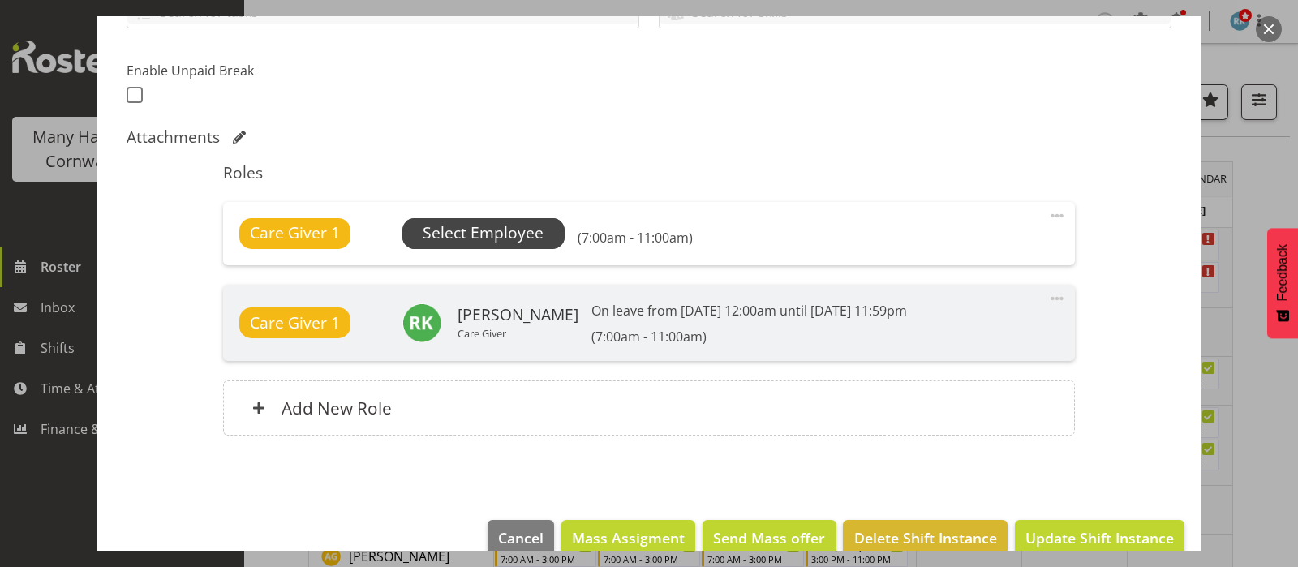
click at [477, 234] on span "Select Employee" at bounding box center [483, 233] width 121 height 24
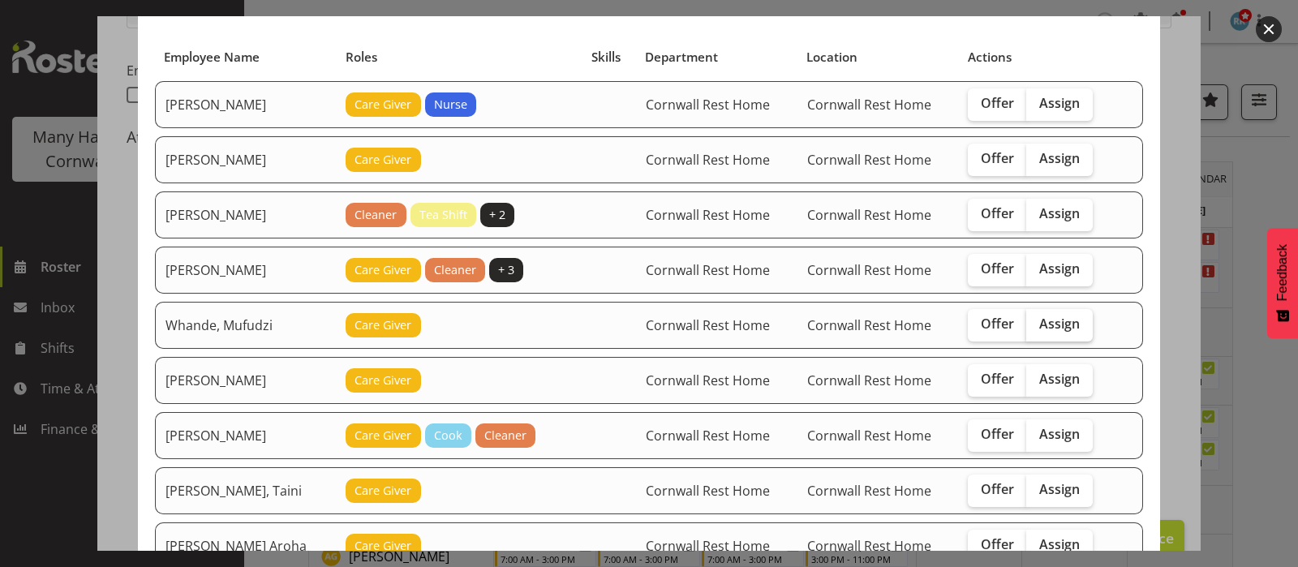
scroll to position [0, 0]
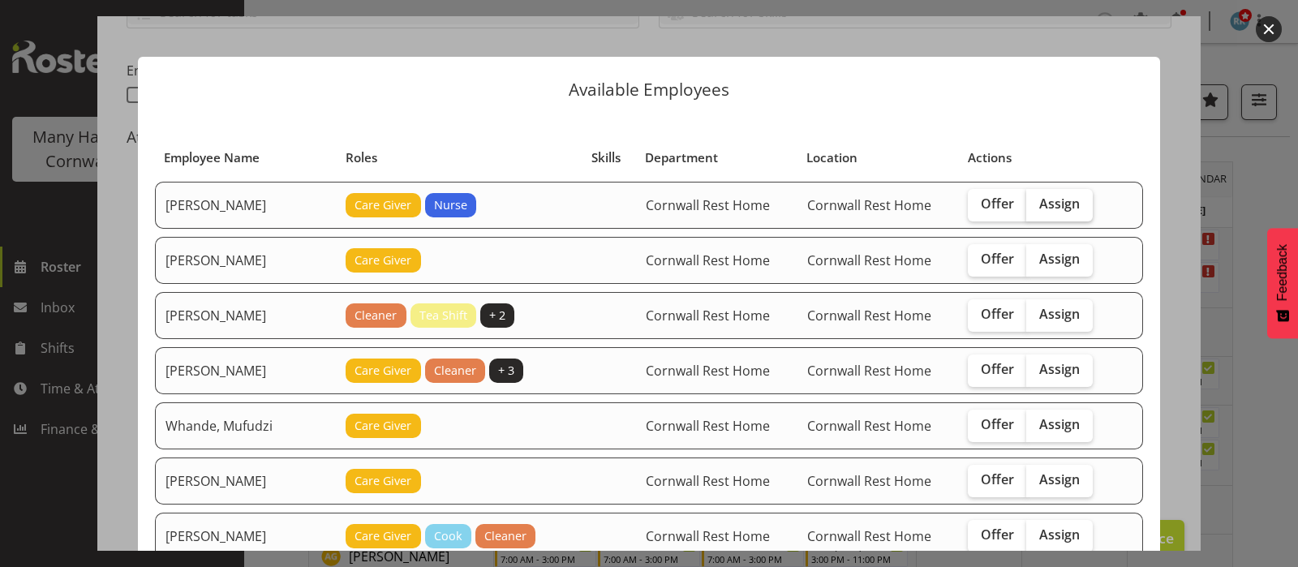
click at [1066, 206] on span "Assign" at bounding box center [1059, 203] width 41 height 16
click at [1036, 206] on input "Assign" at bounding box center [1031, 204] width 11 height 11
checkbox input "true"
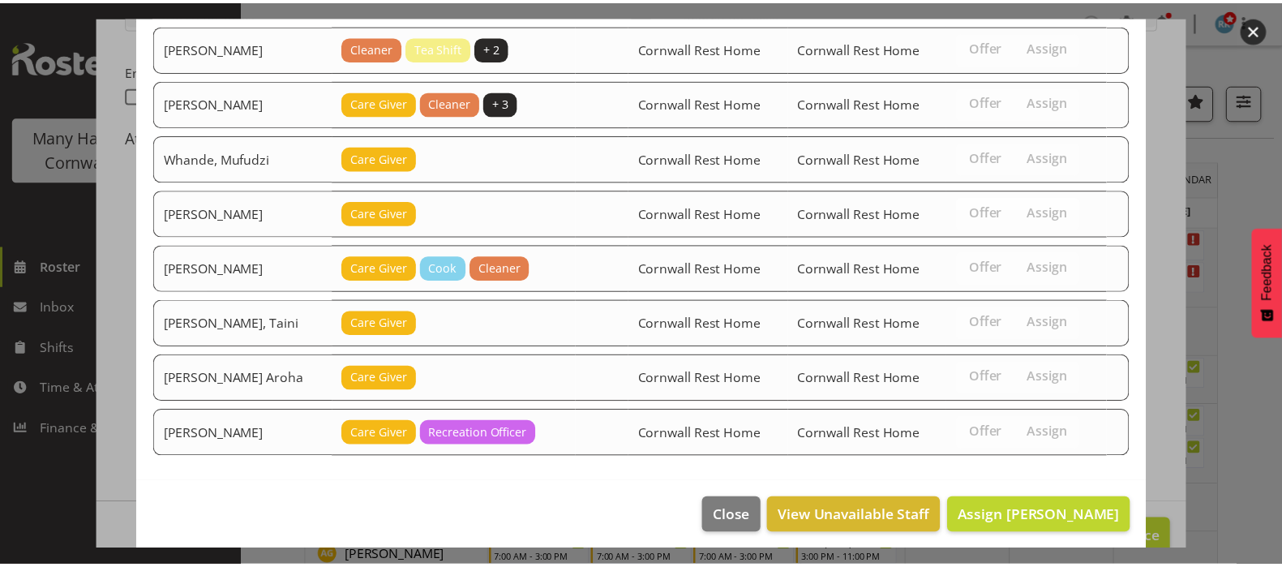
scroll to position [272, 0]
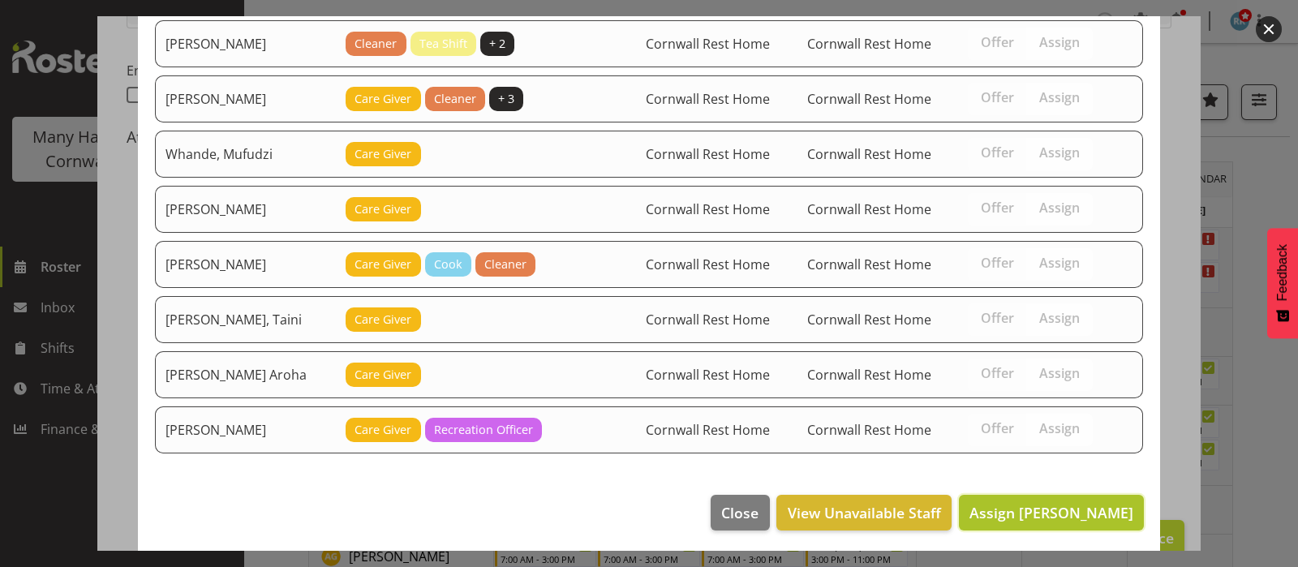
click at [1031, 508] on span "Assign [PERSON_NAME]" at bounding box center [1051, 512] width 164 height 19
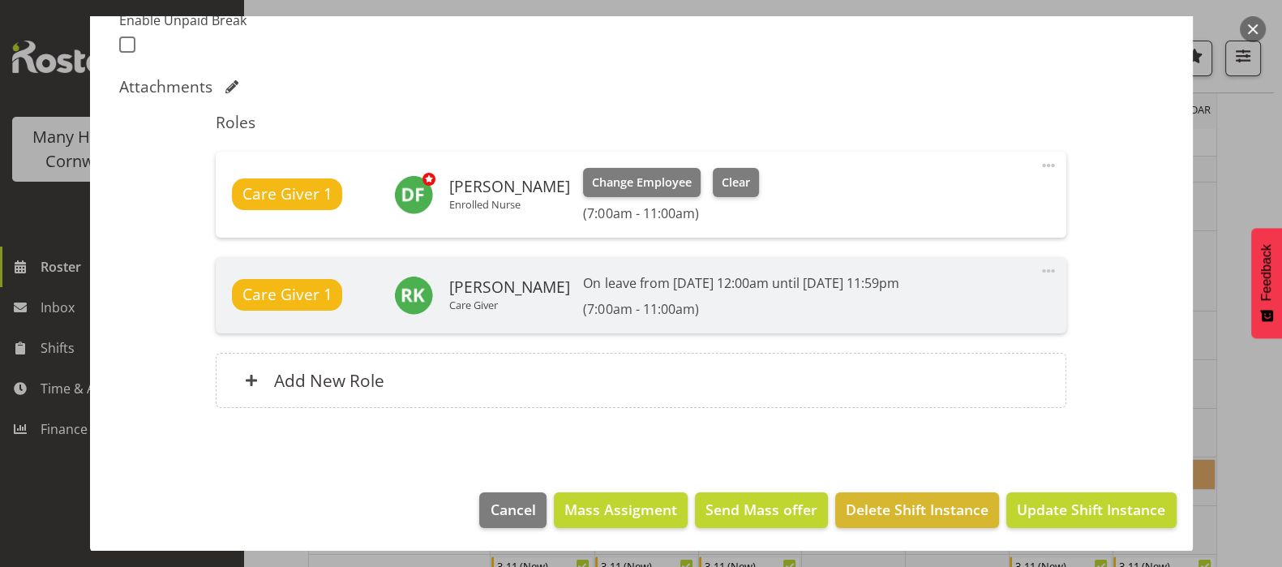
scroll to position [405, 0]
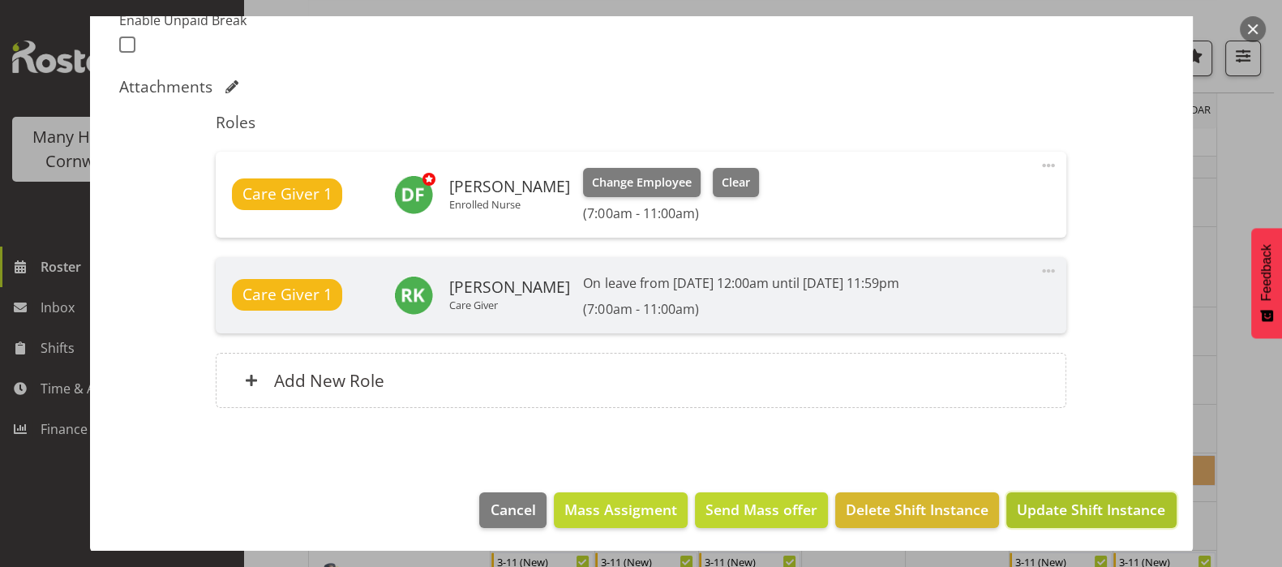
click at [1060, 500] on span "Update Shift Instance" at bounding box center [1091, 509] width 148 height 21
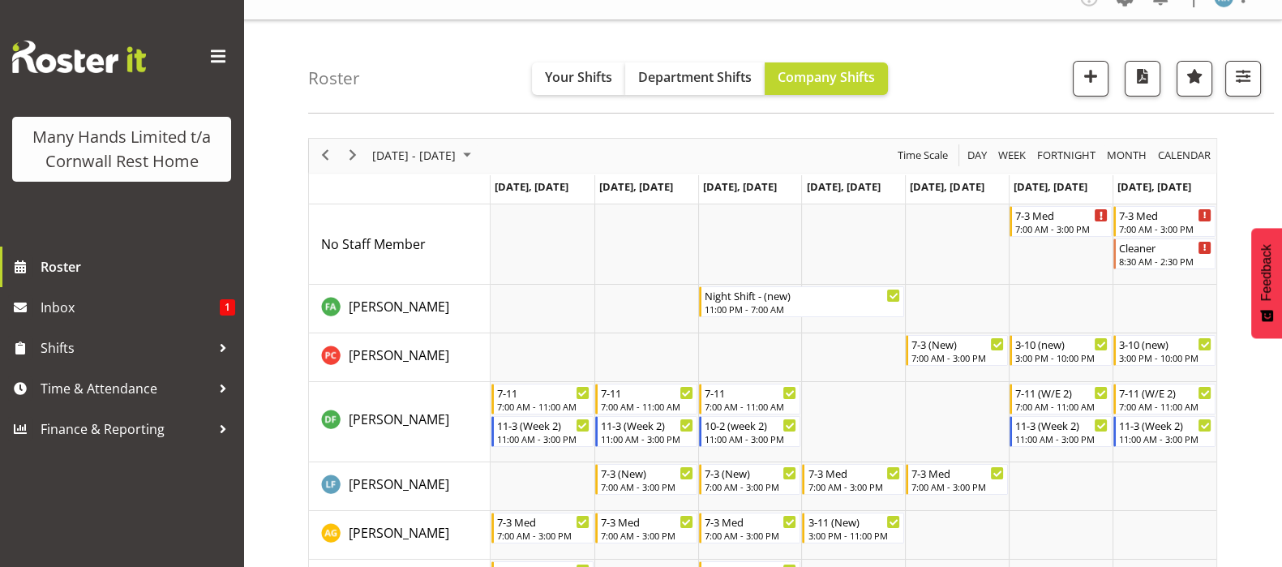
scroll to position [0, 0]
